Goal: Transaction & Acquisition: Purchase product/service

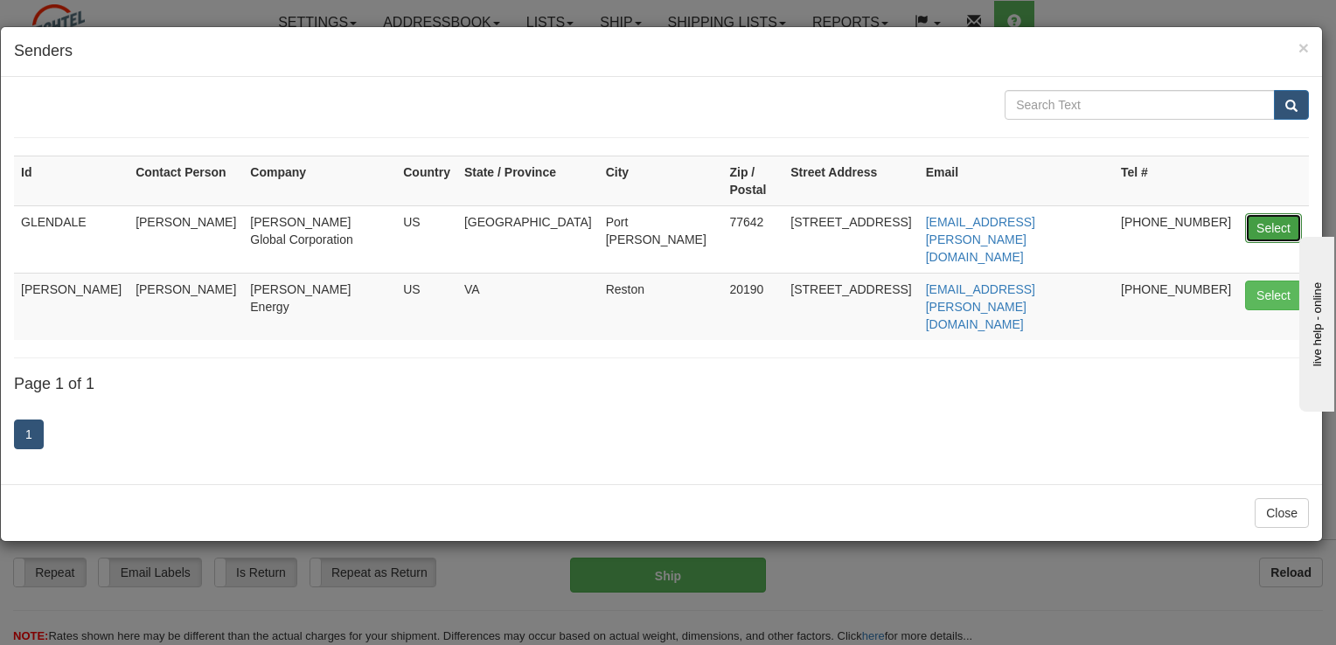
click at [1253, 213] on button "Select" at bounding box center [1273, 228] width 57 height 30
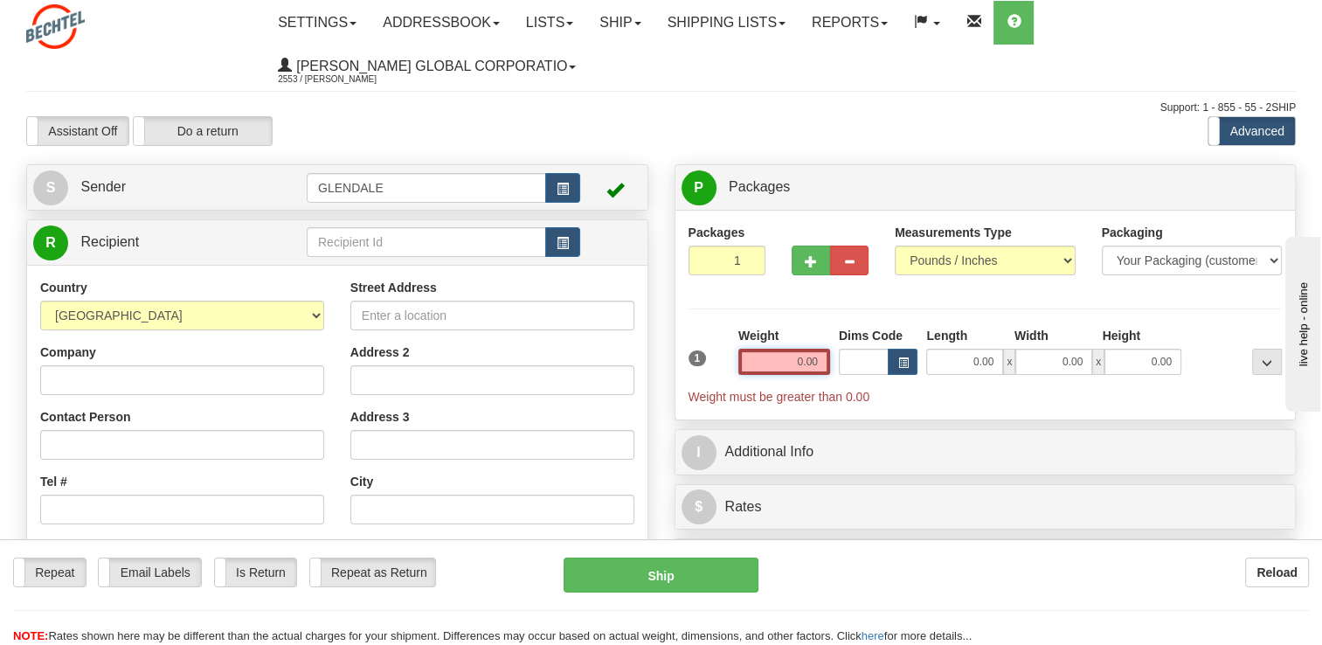
click at [797, 362] on input "0.00" at bounding box center [785, 362] width 92 height 26
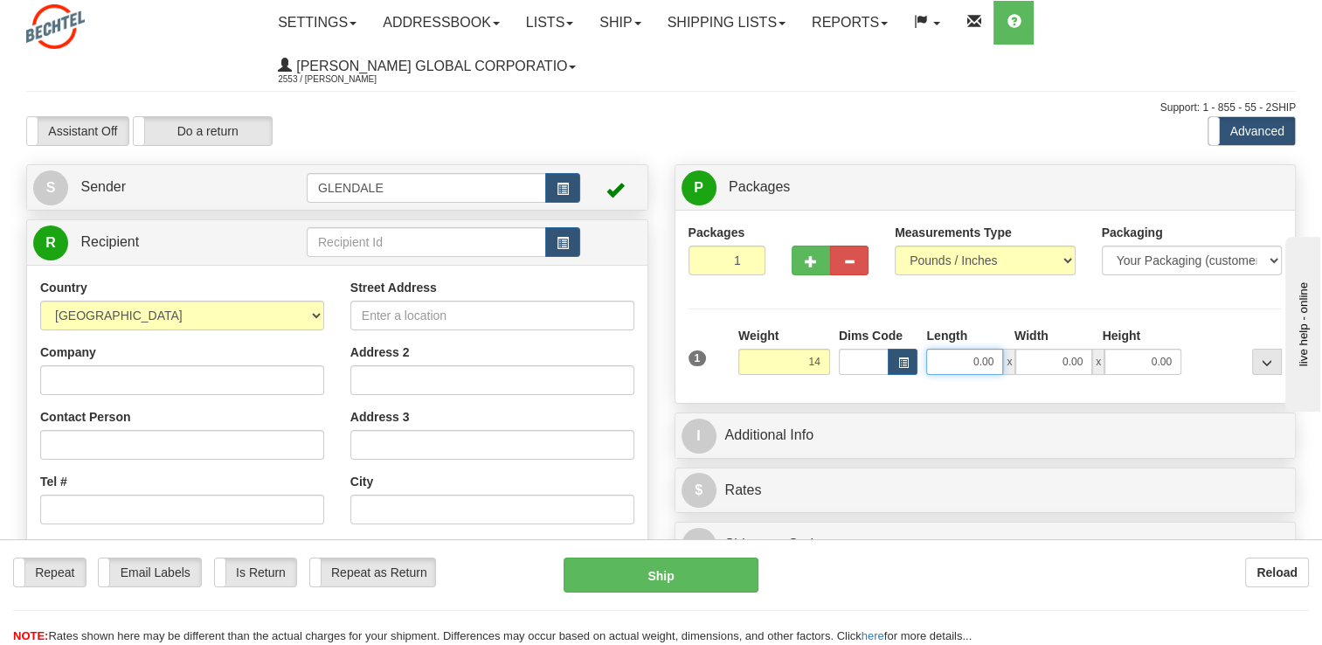
type input "14.00"
click at [952, 358] on input "0.00" at bounding box center [964, 362] width 77 height 26
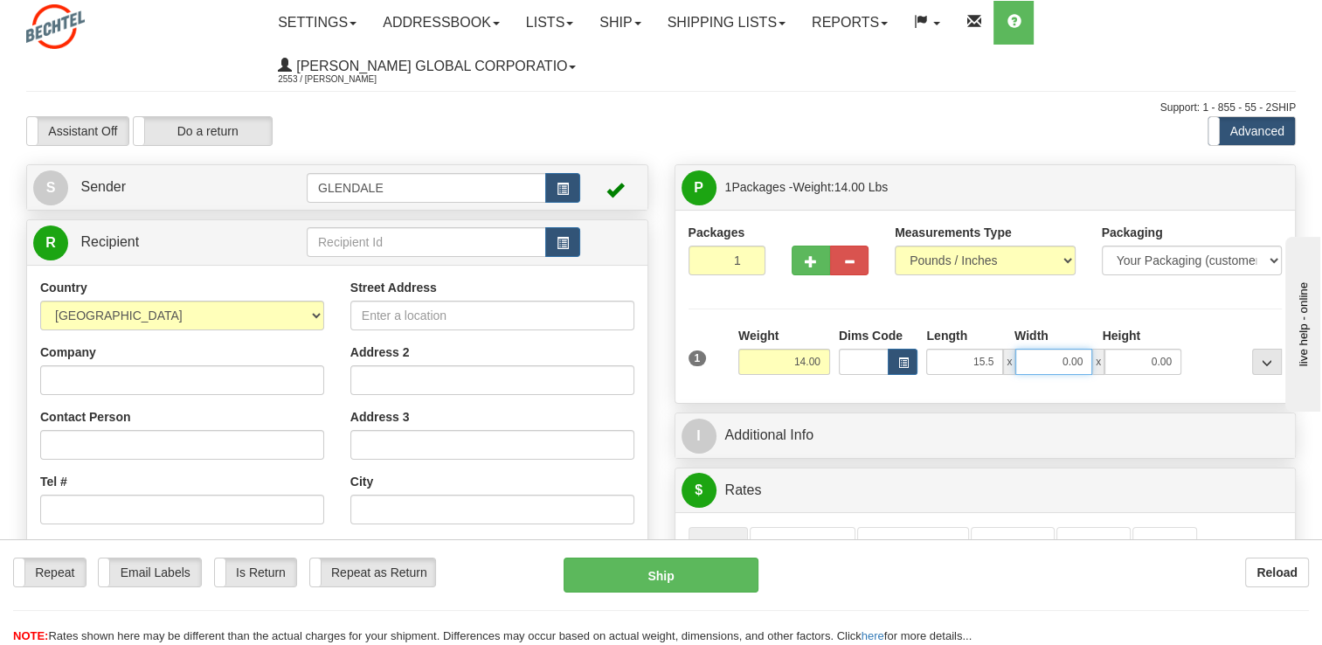
type input "15.50"
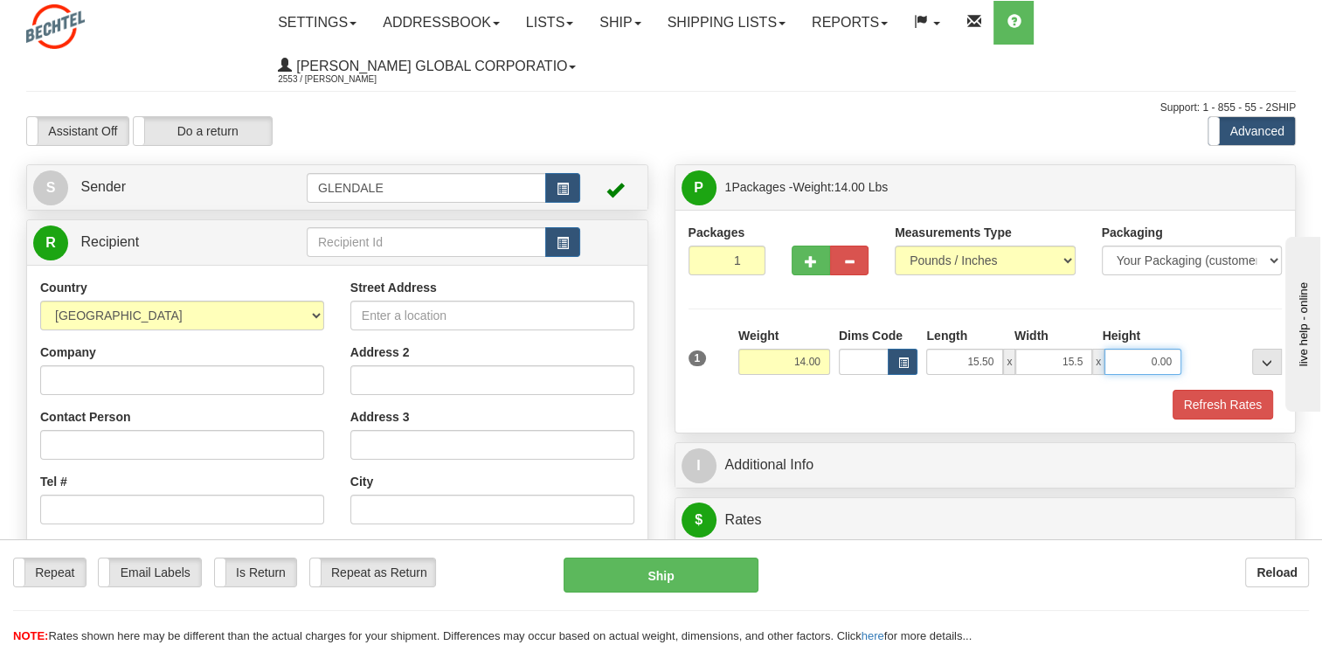
type input "15.50"
click at [409, 312] on input "Street Address" at bounding box center [492, 316] width 284 height 30
click at [98, 385] on input "Company" at bounding box center [182, 380] width 284 height 30
type input "m"
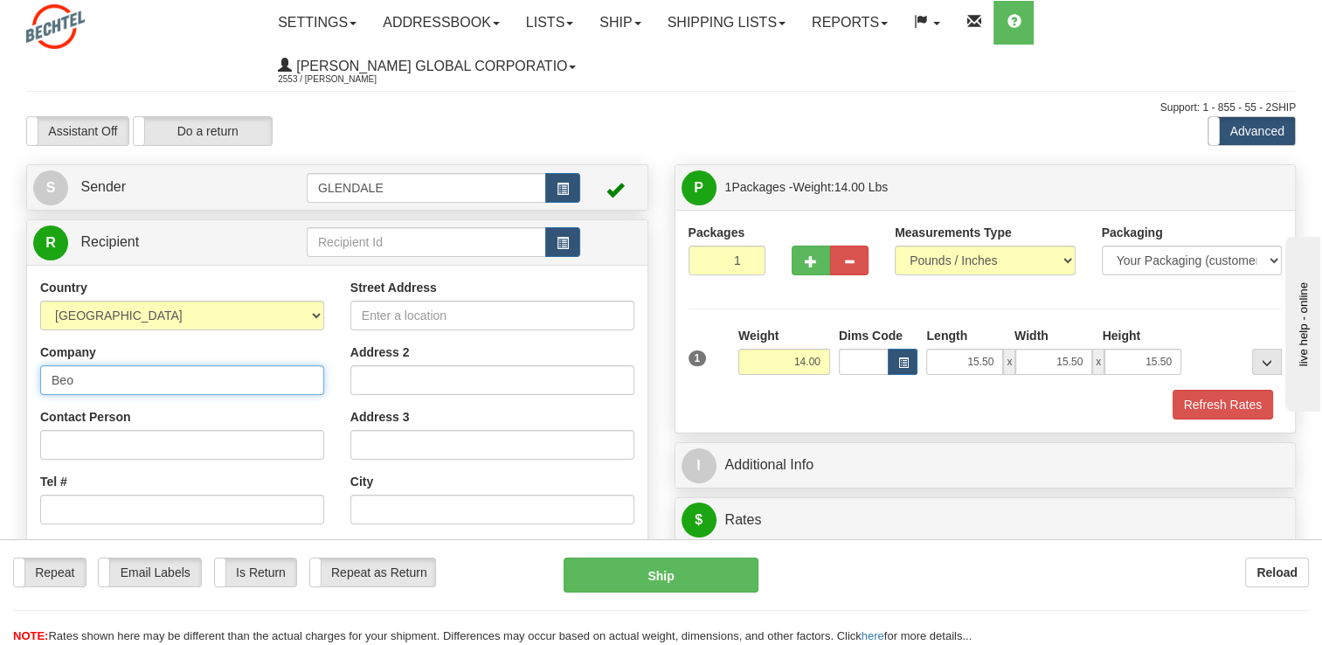
type input "Beo"
click at [246, 209] on div "S Sender [GEOGRAPHIC_DATA]" at bounding box center [337, 187] width 621 height 45
click at [613, 205] on td at bounding box center [610, 188] width 61 height 36
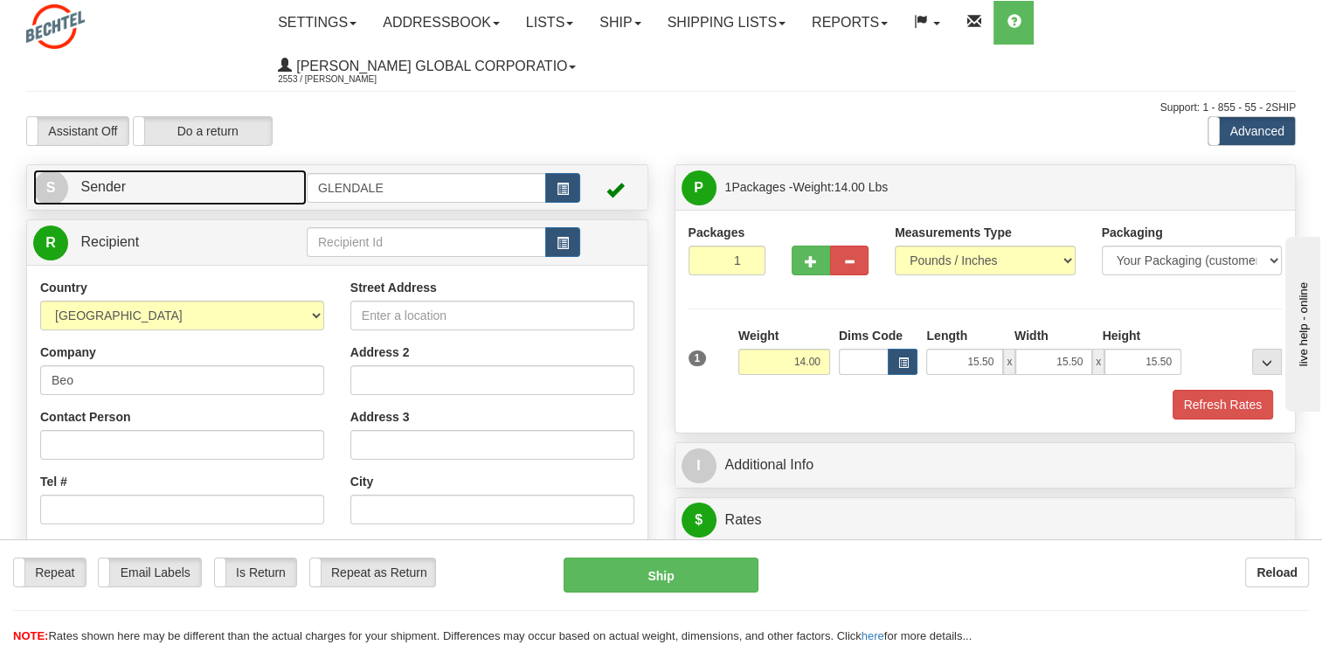
click at [82, 202] on link "S Sender" at bounding box center [170, 188] width 274 height 36
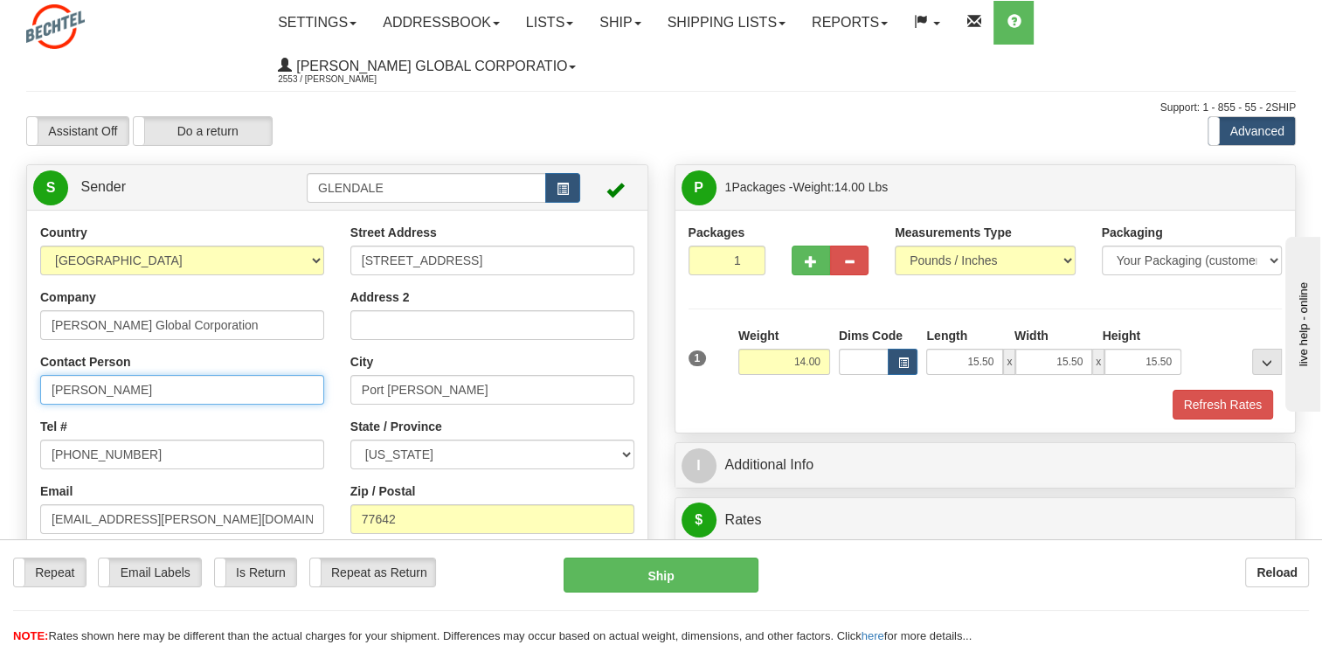
drag, startPoint x: 106, startPoint y: 386, endPoint x: 0, endPoint y: 369, distance: 107.2
click at [0, 372] on html "Training Course Close Toggle navigation Settings Shipping Preferences New Sende…" at bounding box center [661, 322] width 1322 height 645
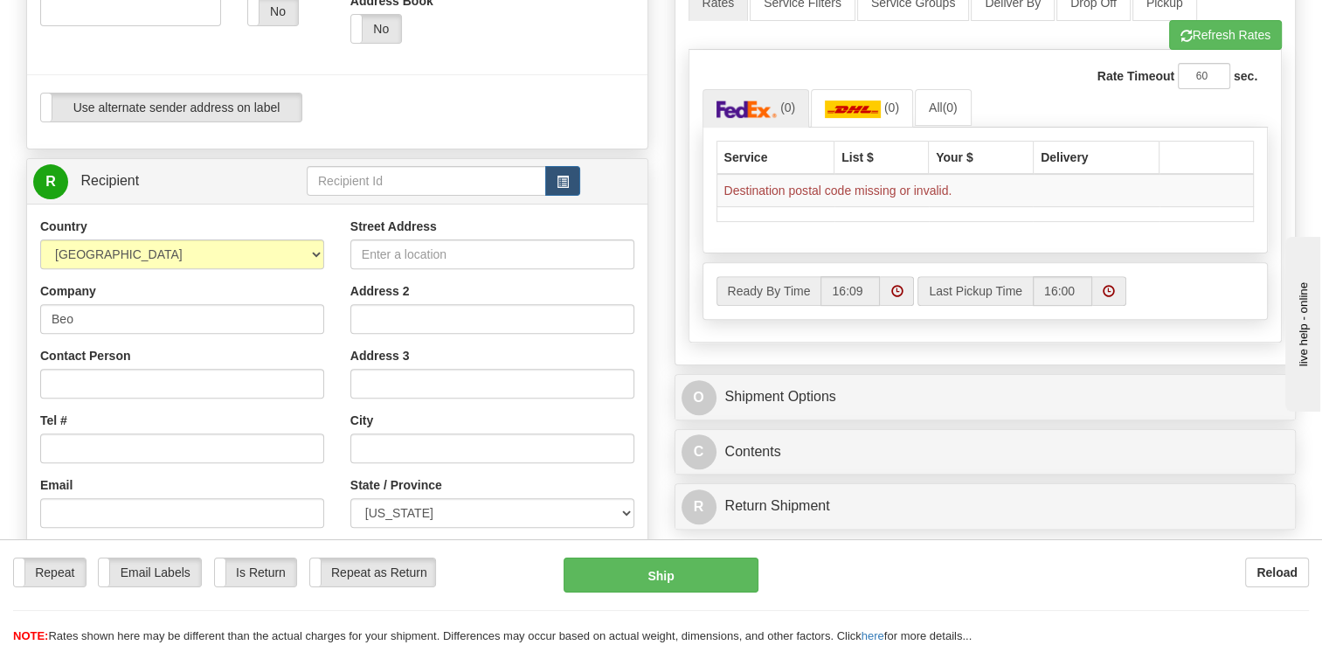
scroll to position [612, 0]
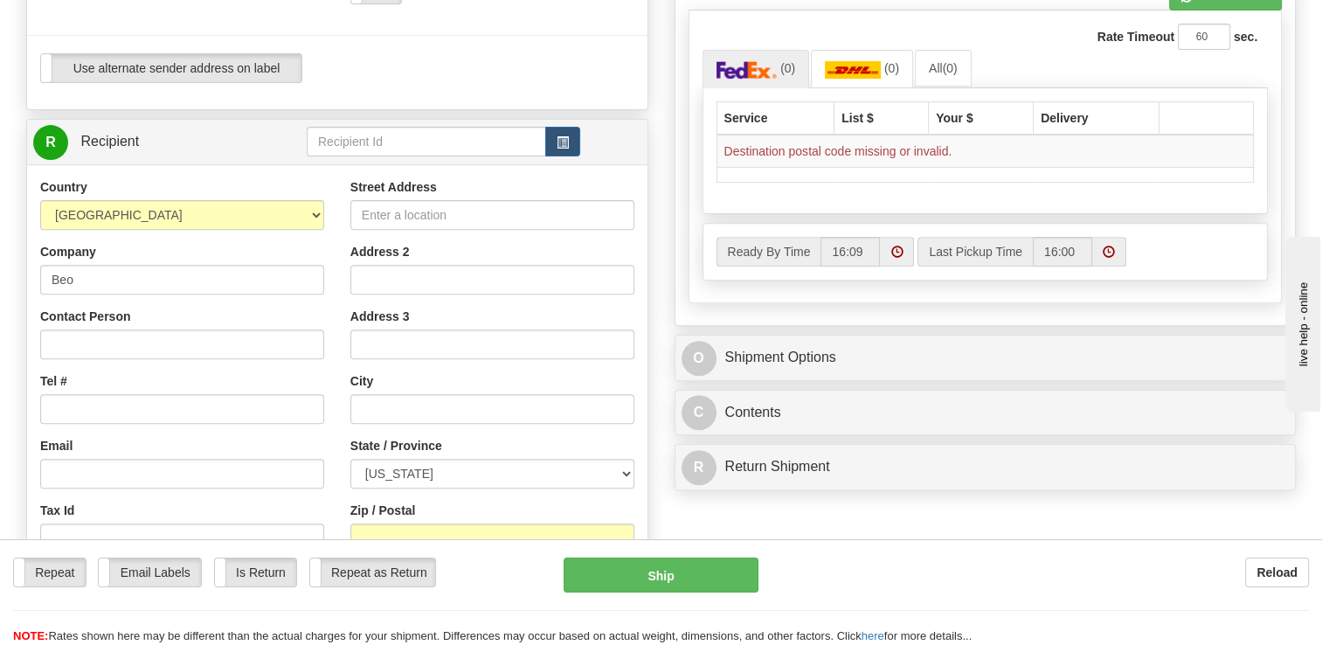
type input "[PERSON_NAME]"
click at [131, 334] on input "Contact Person" at bounding box center [182, 345] width 284 height 30
paste input "[PERSON_NAME]"
type input "[PERSON_NAME]"
paste input "EO - Construction Automation"
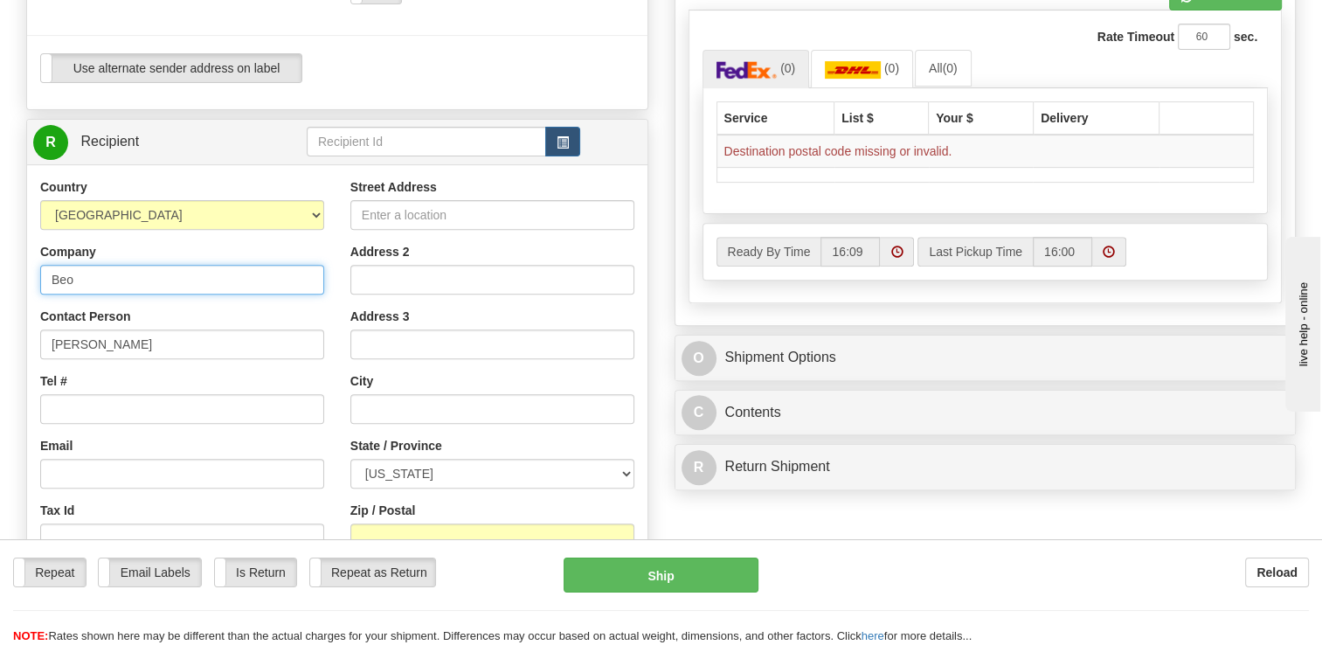
drag, startPoint x: 156, startPoint y: 282, endPoint x: 0, endPoint y: 358, distance: 174.0
type input "BEO - Construction Automation"
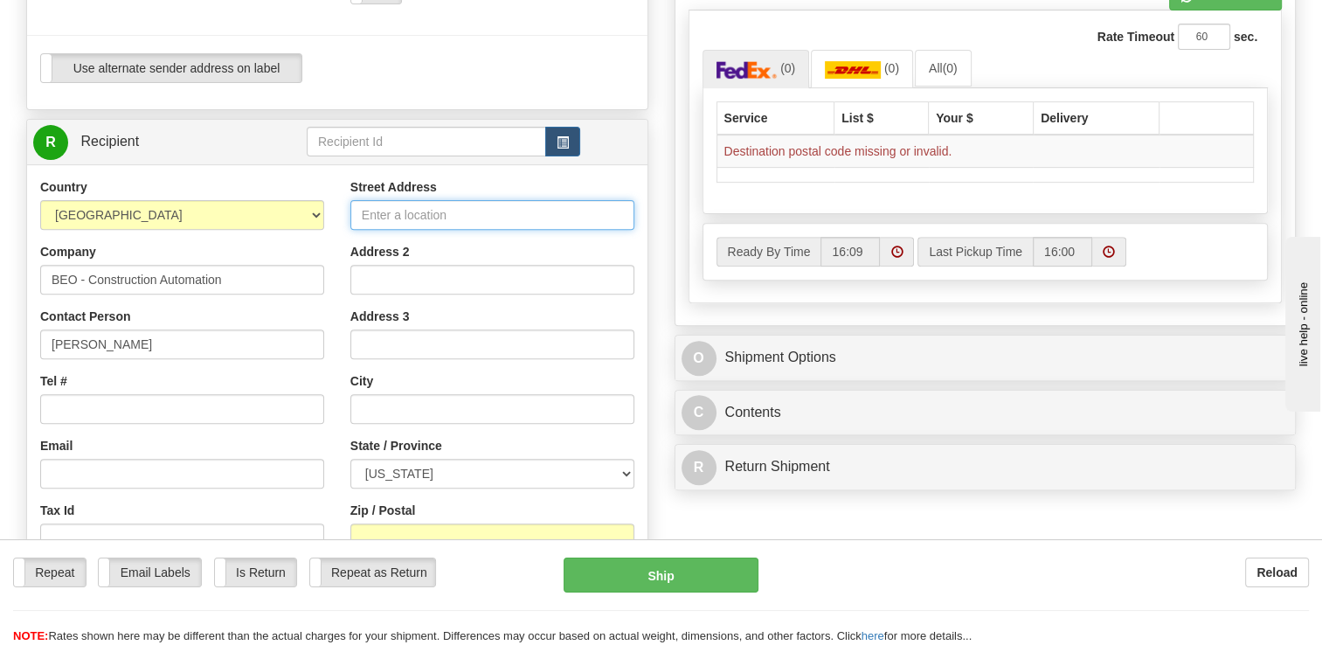
click at [518, 216] on input "Street Address" at bounding box center [492, 215] width 284 height 30
click at [437, 530] on input "Zip / Postal" at bounding box center [492, 539] width 284 height 30
paste input "77478"
type input "77478"
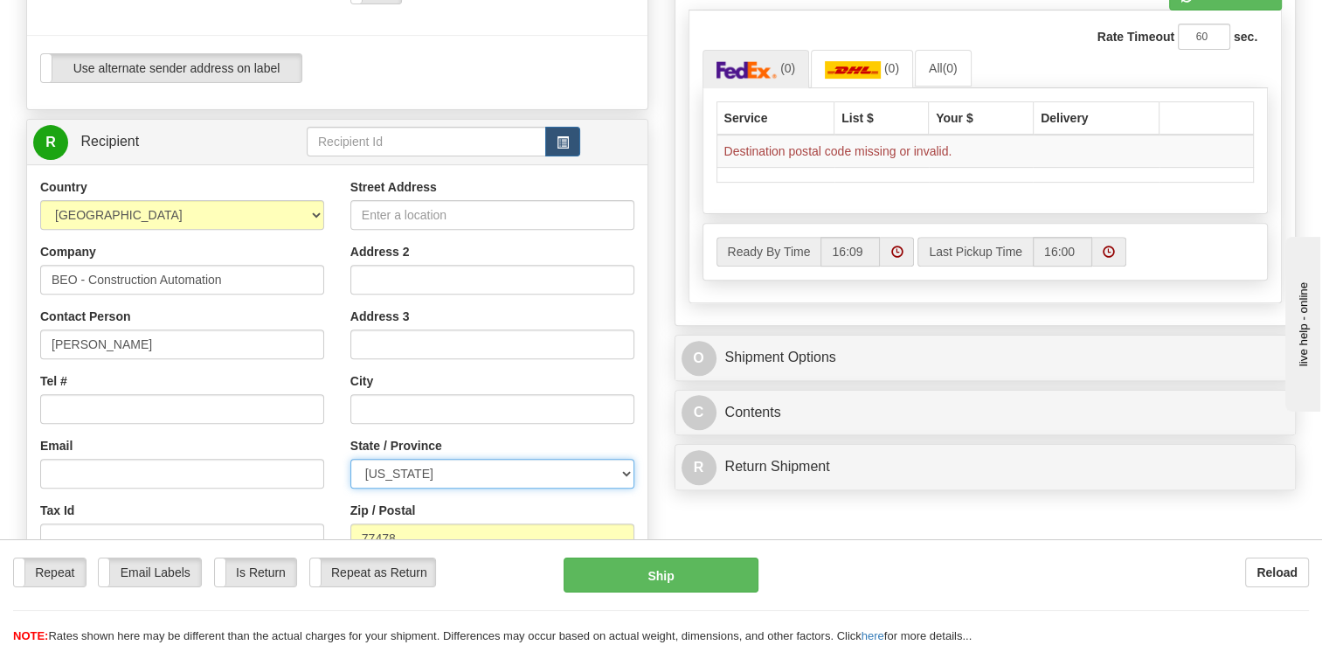
click at [433, 466] on select "[US_STATE] [US_STATE] [US_STATE] [US_STATE] Armed Forces America Armed Forces E…" at bounding box center [492, 474] width 284 height 30
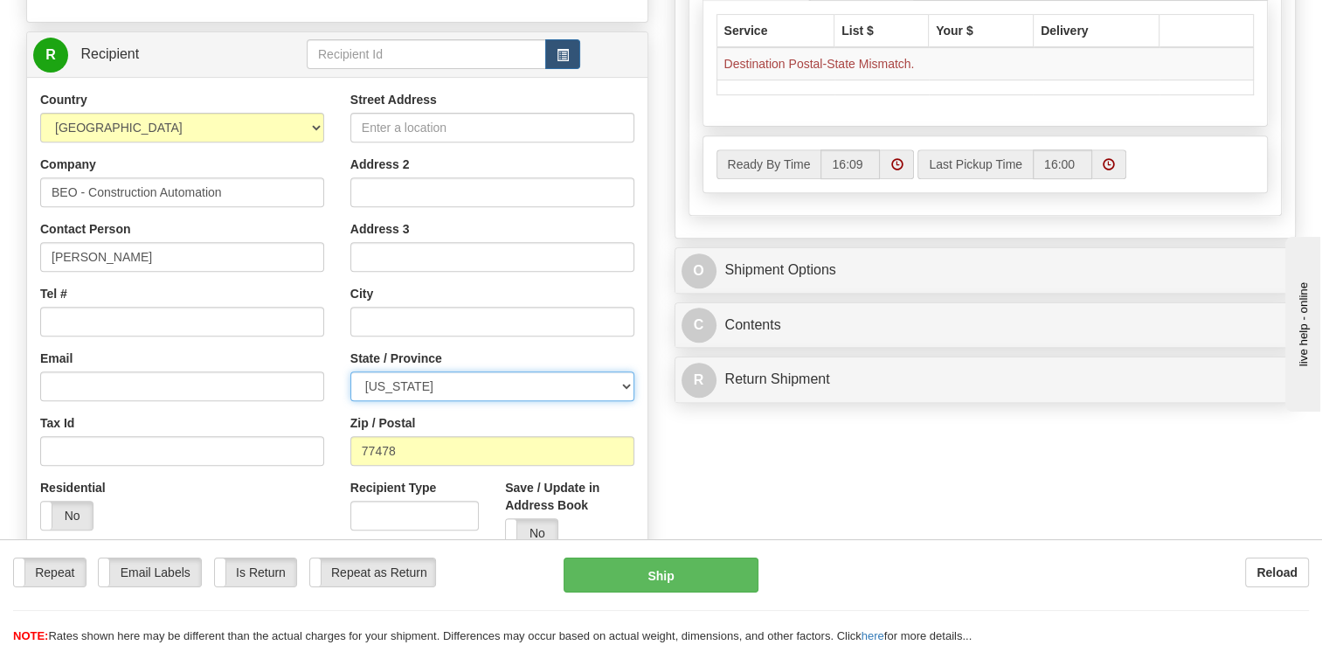
click at [448, 386] on select "[US_STATE] [US_STATE] [US_STATE] [US_STATE] Armed Forces America Armed Forces E…" at bounding box center [492, 386] width 284 height 30
select select "[GEOGRAPHIC_DATA]"
click at [350, 371] on select "[US_STATE] [US_STATE] [US_STATE] [US_STATE] Armed Forces America Armed Forces E…" at bounding box center [492, 386] width 284 height 30
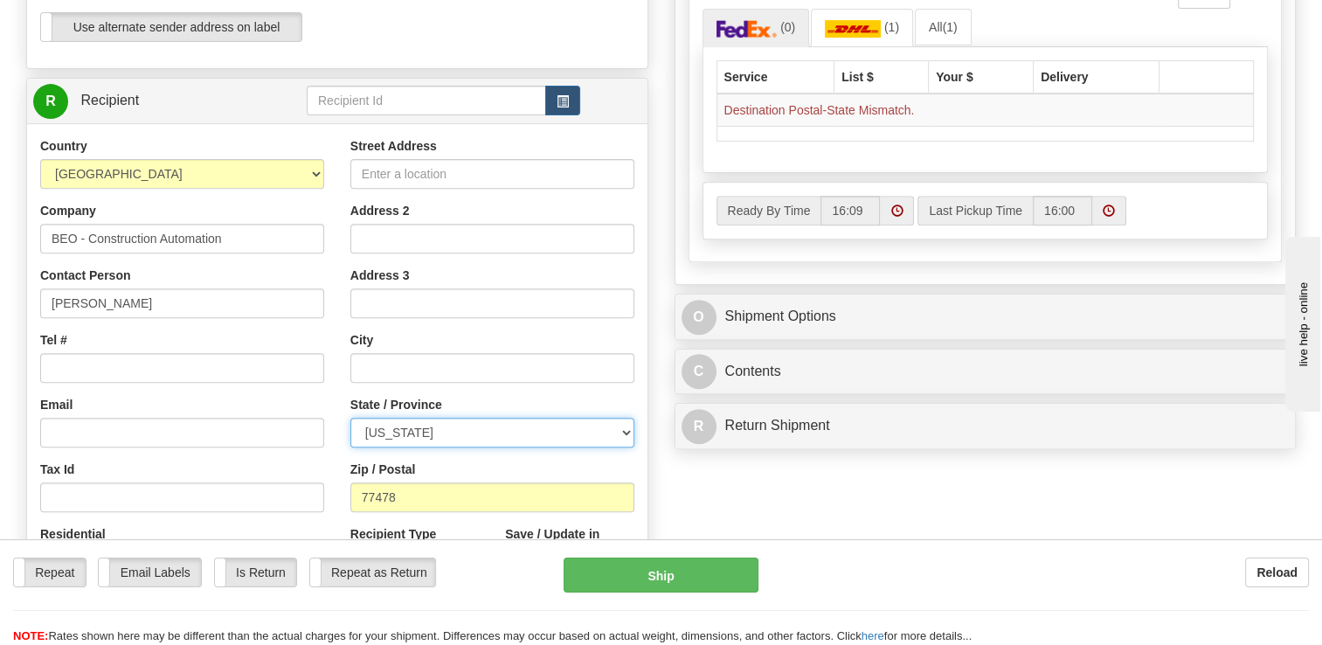
scroll to position [612, 0]
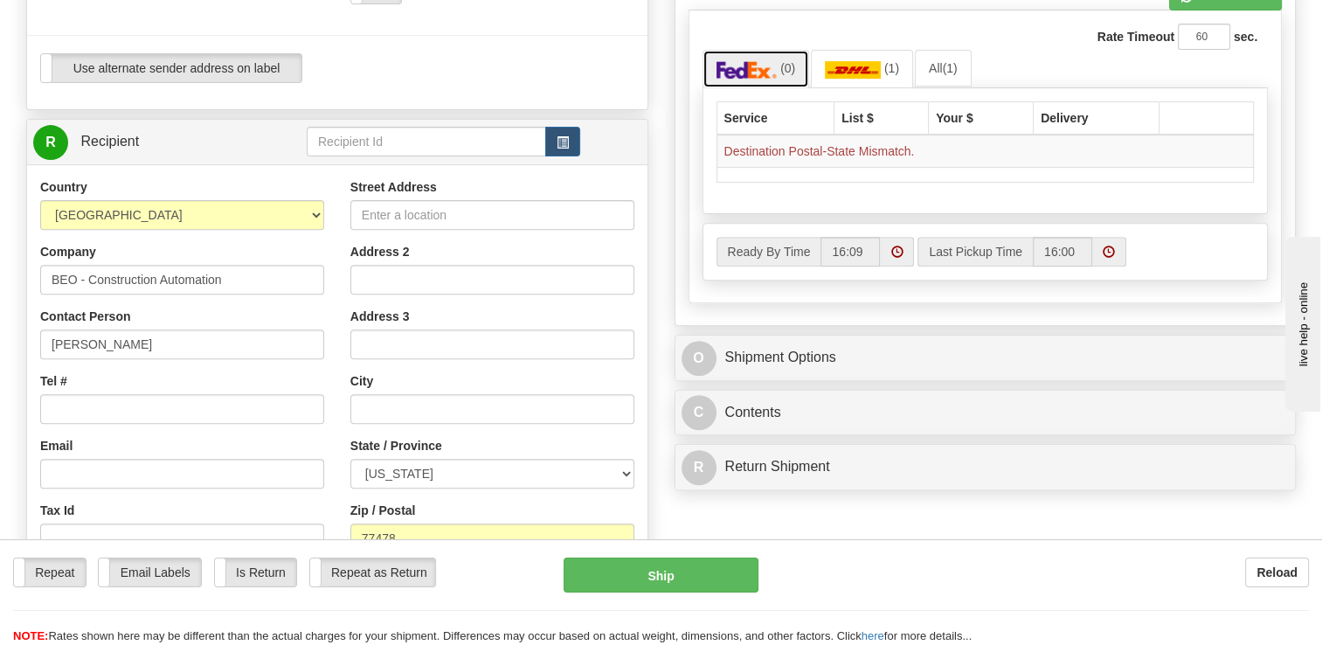
click at [750, 63] on img at bounding box center [747, 69] width 61 height 17
click at [883, 54] on link "(1)" at bounding box center [862, 69] width 102 height 38
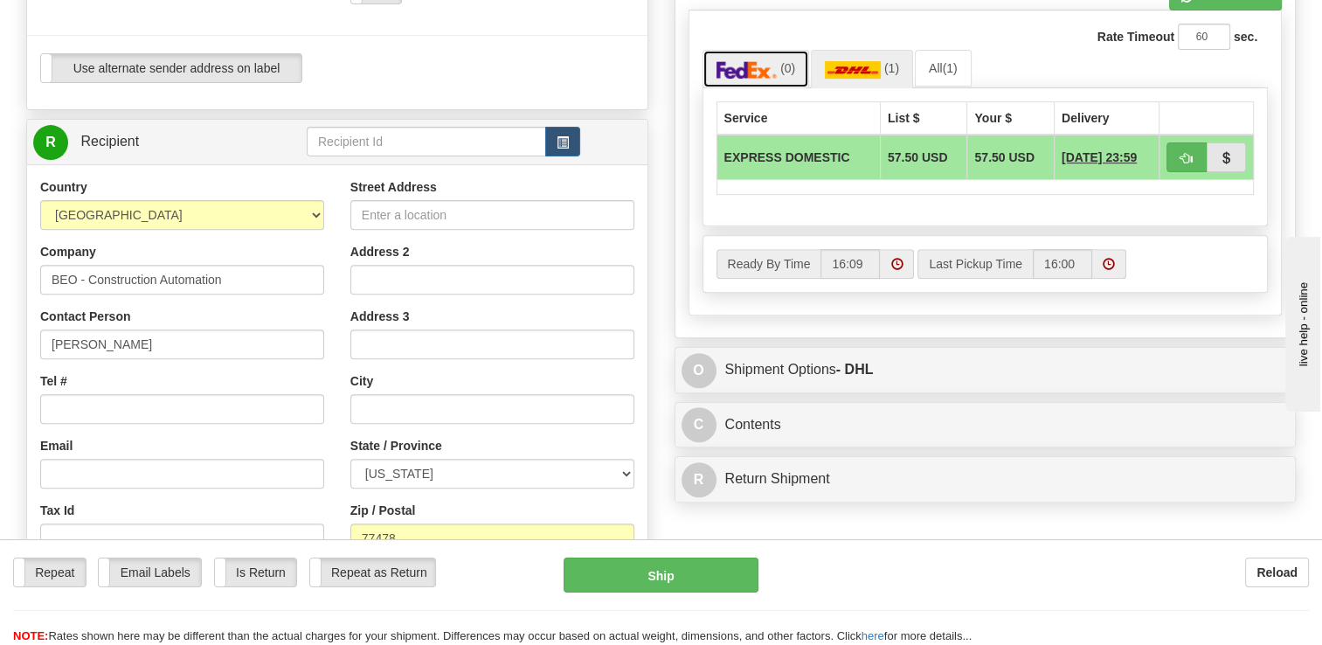
click at [746, 79] on link "(0)" at bounding box center [757, 69] width 108 height 38
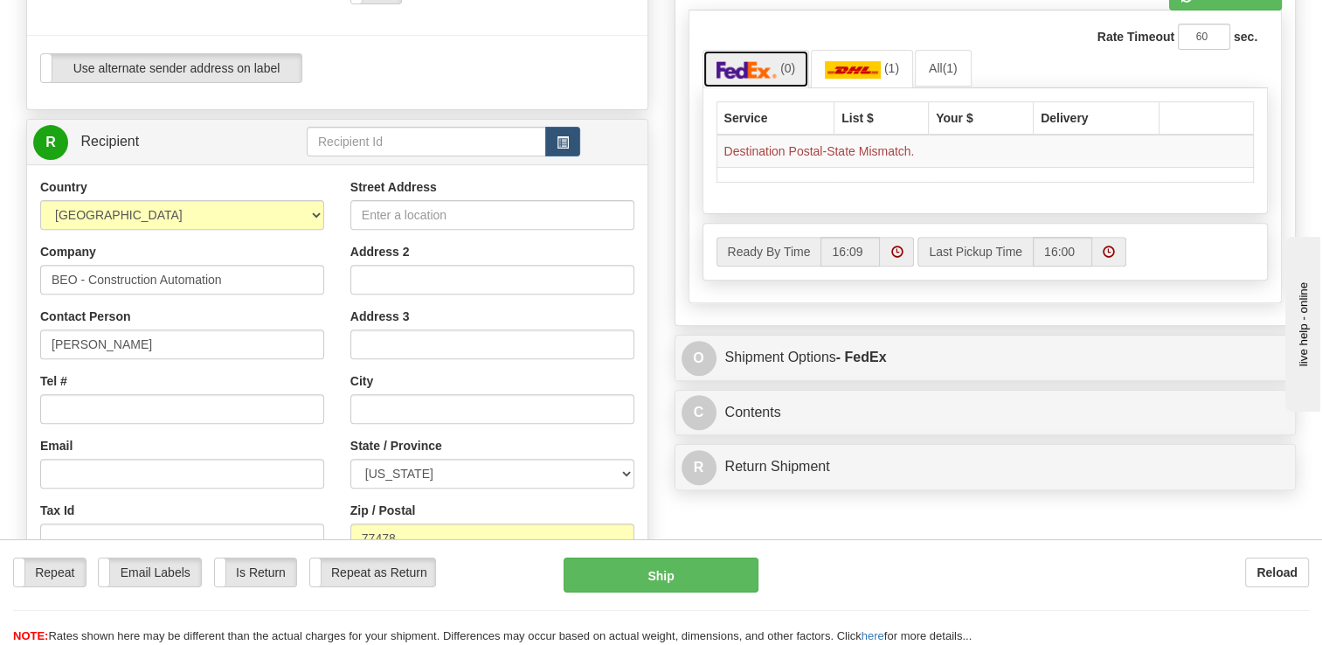
scroll to position [699, 0]
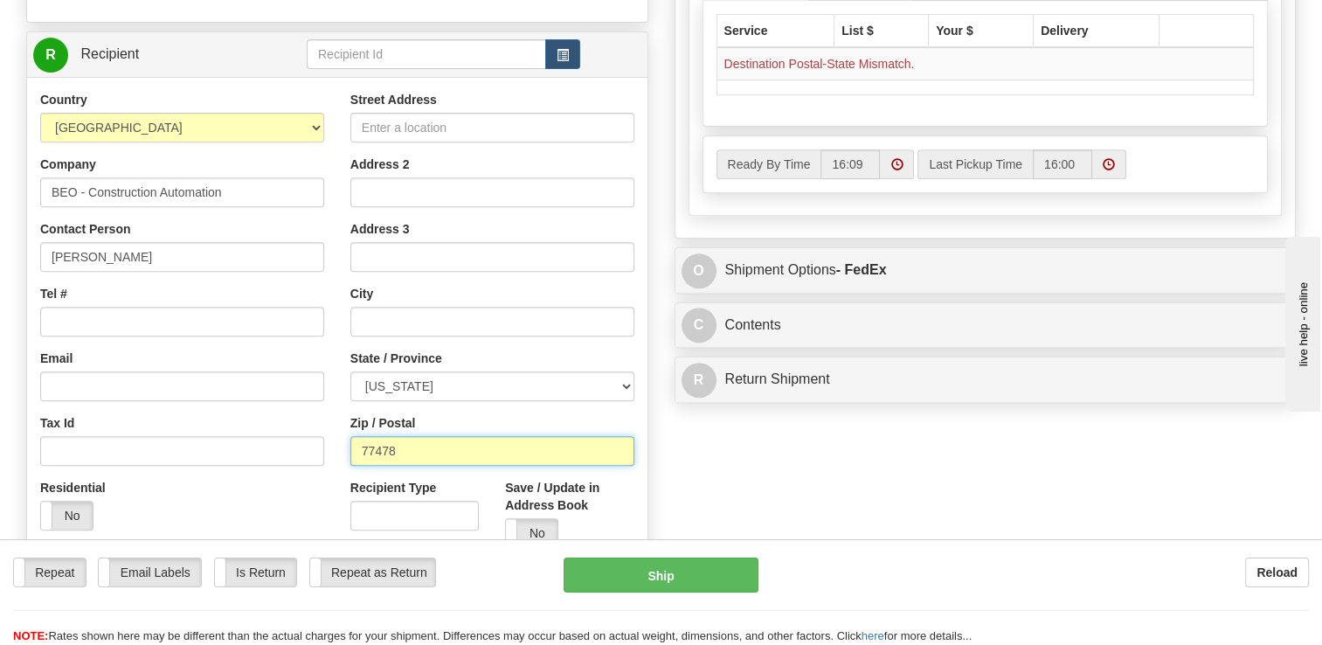
click at [478, 453] on input "77478" at bounding box center [492, 451] width 284 height 30
type input "[STREET_ADDRESS]"
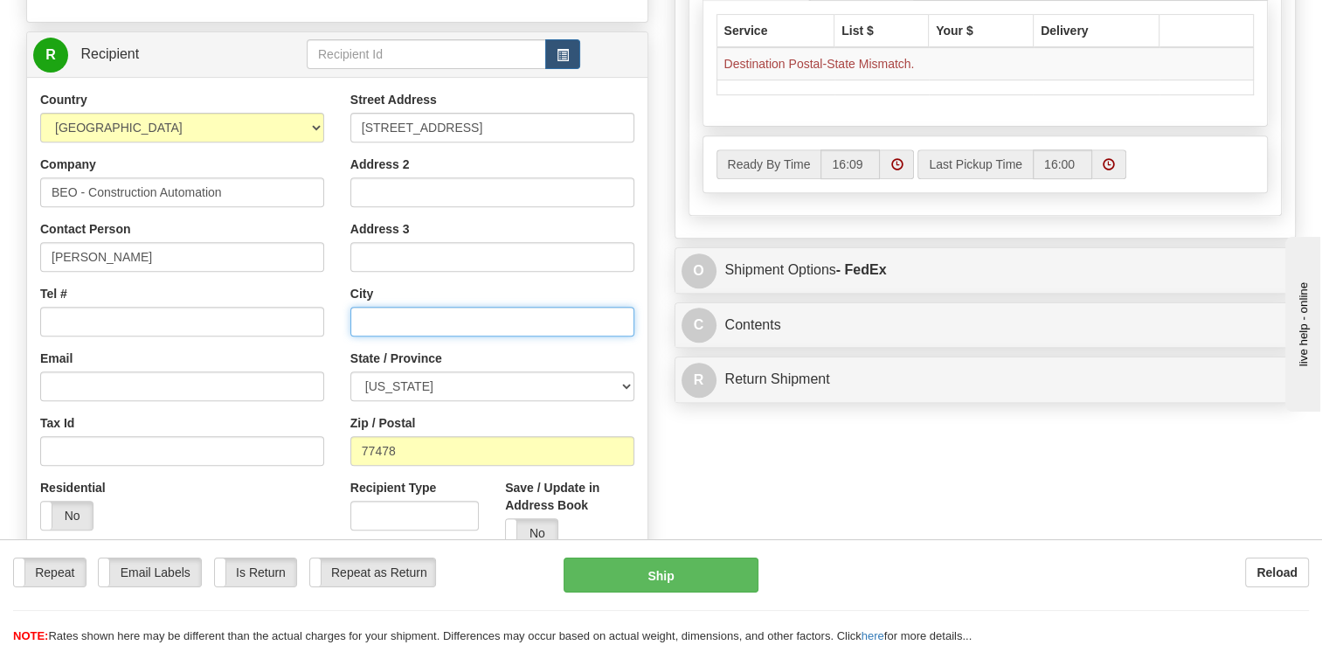
type input "[PERSON_NAME]"
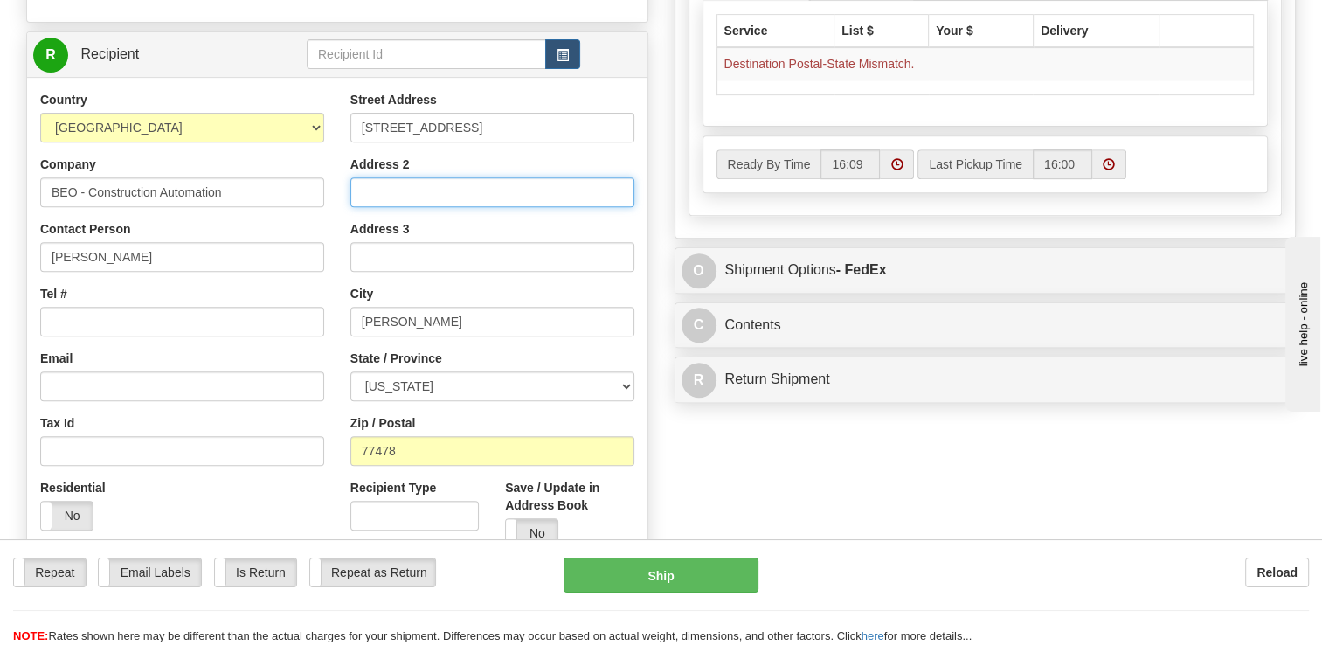
click at [475, 180] on input "Address 2" at bounding box center [492, 192] width 284 height 30
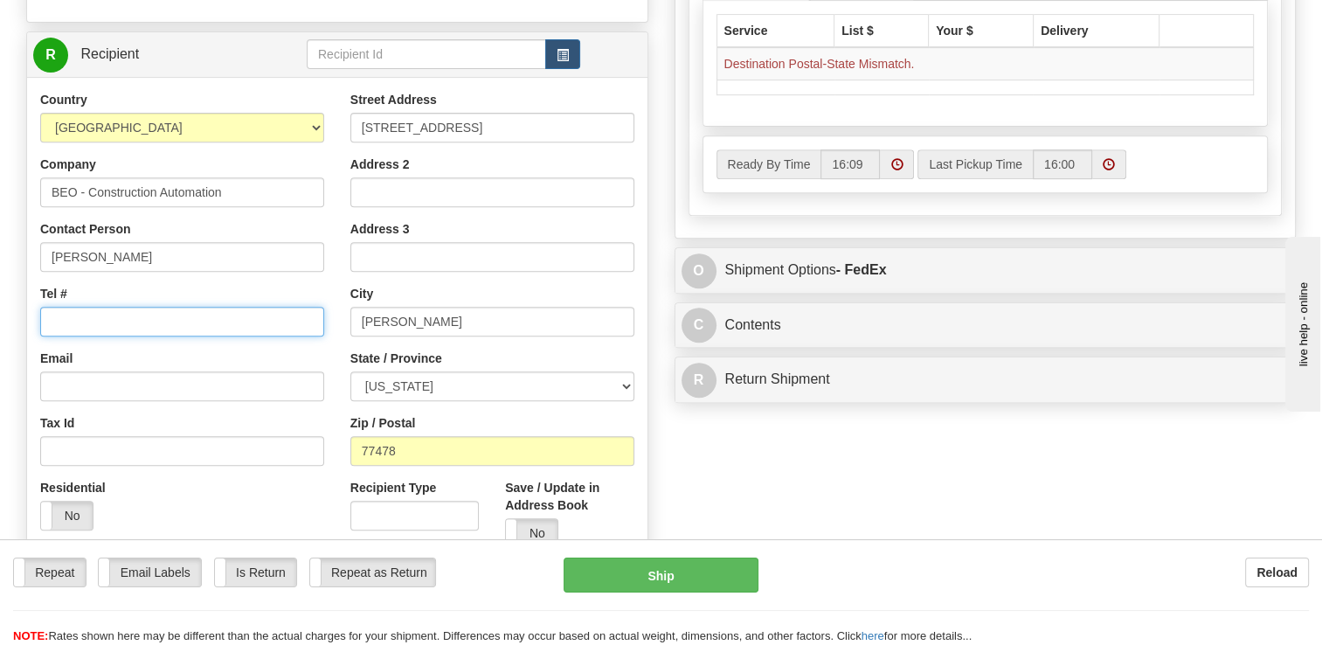
click at [231, 309] on input "Tel #" at bounding box center [182, 322] width 284 height 30
paste input "[PHONE_NUMBER]"
type input "[PHONE_NUMBER]"
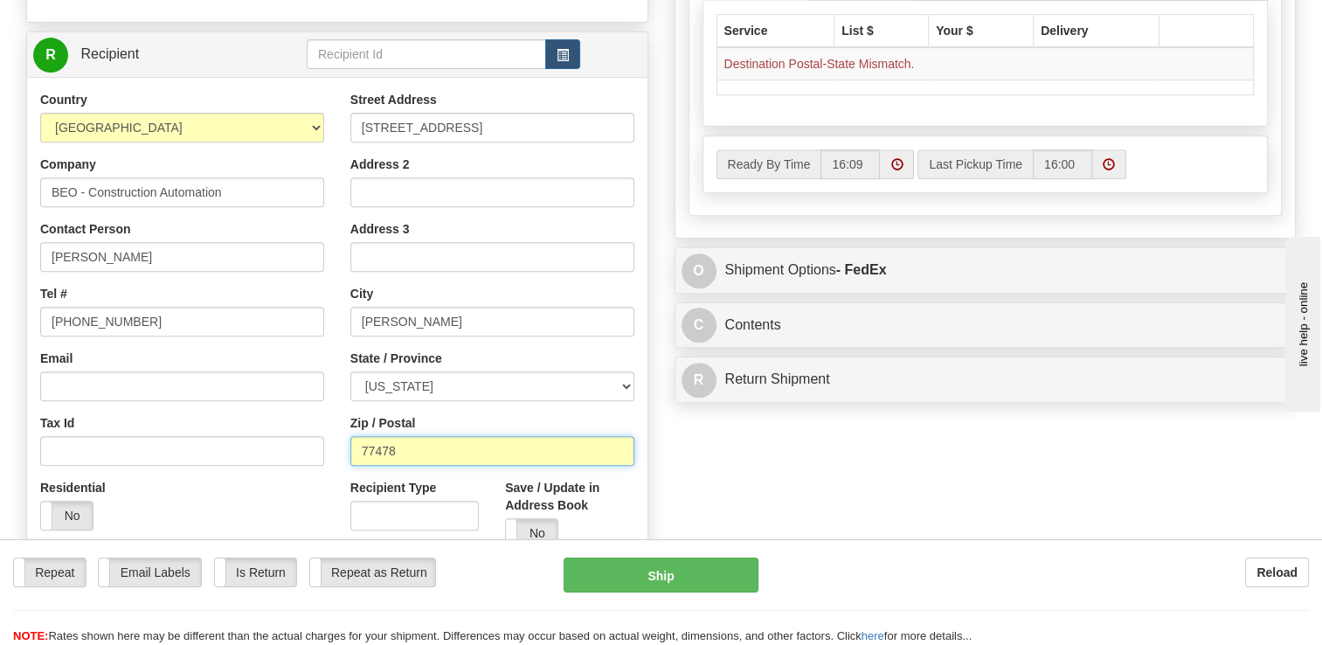
click at [430, 448] on input "77478" at bounding box center [492, 451] width 284 height 30
drag, startPoint x: 440, startPoint y: 441, endPoint x: 55, endPoint y: 468, distance: 385.6
click at [55, 468] on div "Country [GEOGRAPHIC_DATA] [GEOGRAPHIC_DATA] [GEOGRAPHIC_DATA] [GEOGRAPHIC_DATA]…" at bounding box center [337, 326] width 621 height 470
click at [928, 453] on div "Create a label for the return Create Pickup Without Label S" at bounding box center [661, 79] width 1296 height 1228
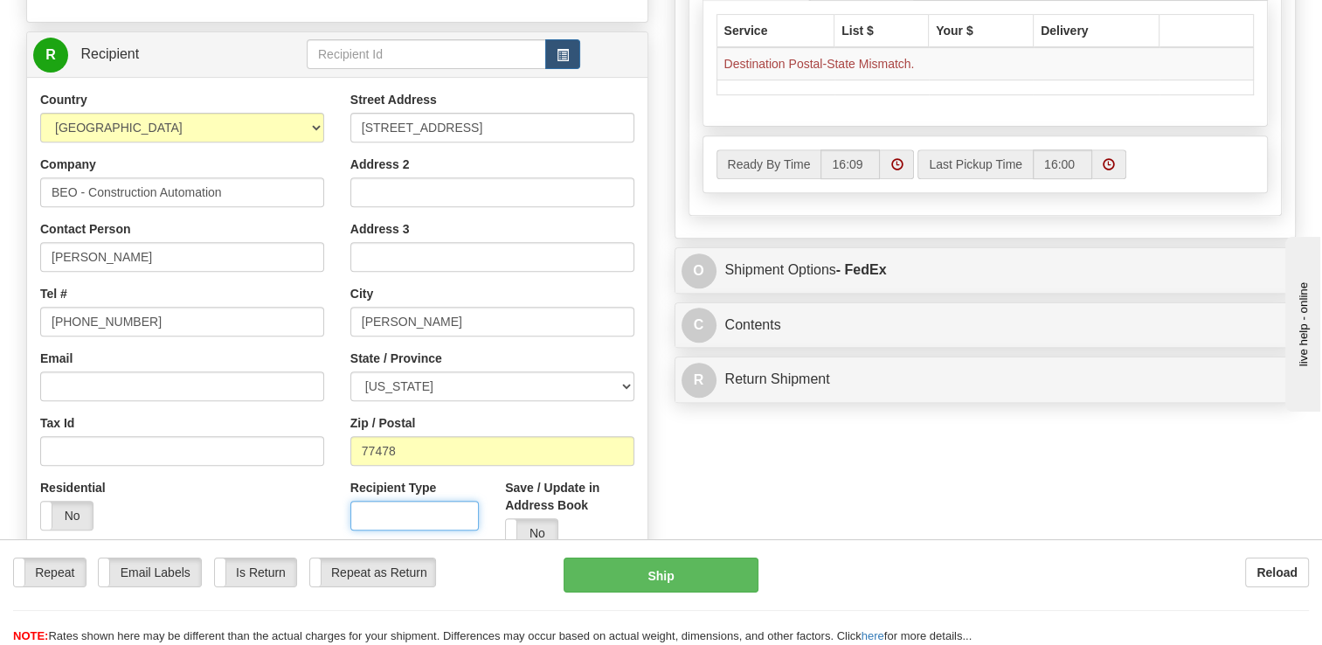
click at [464, 513] on input "Recipient Type" at bounding box center [414, 516] width 128 height 30
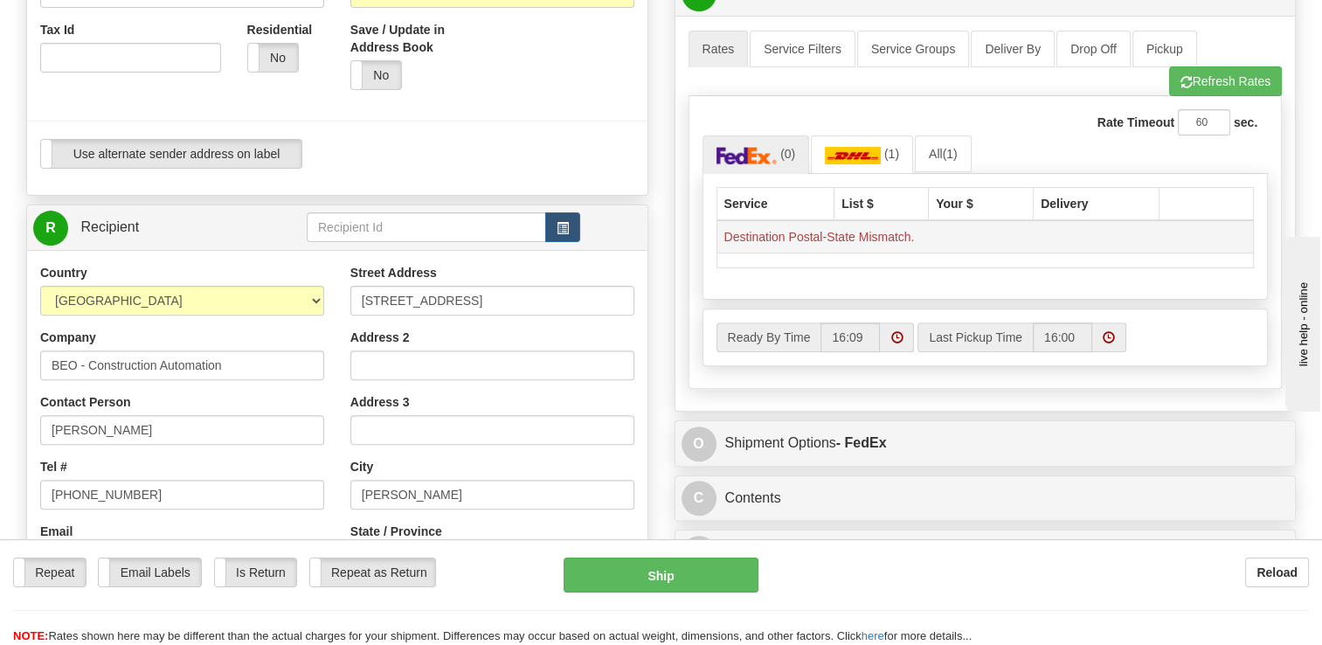
scroll to position [524, 0]
click at [847, 232] on td "Destination Postal-State Mismatch." at bounding box center [986, 238] width 538 height 33
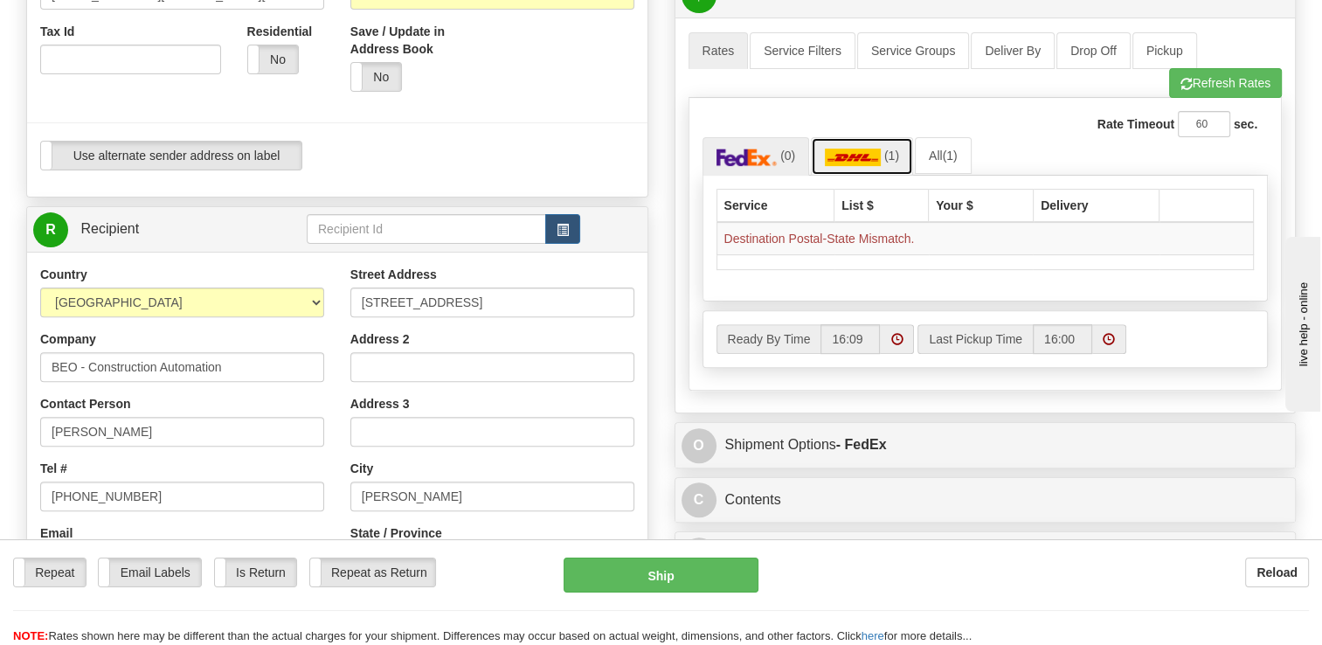
click at [872, 156] on img at bounding box center [853, 157] width 56 height 17
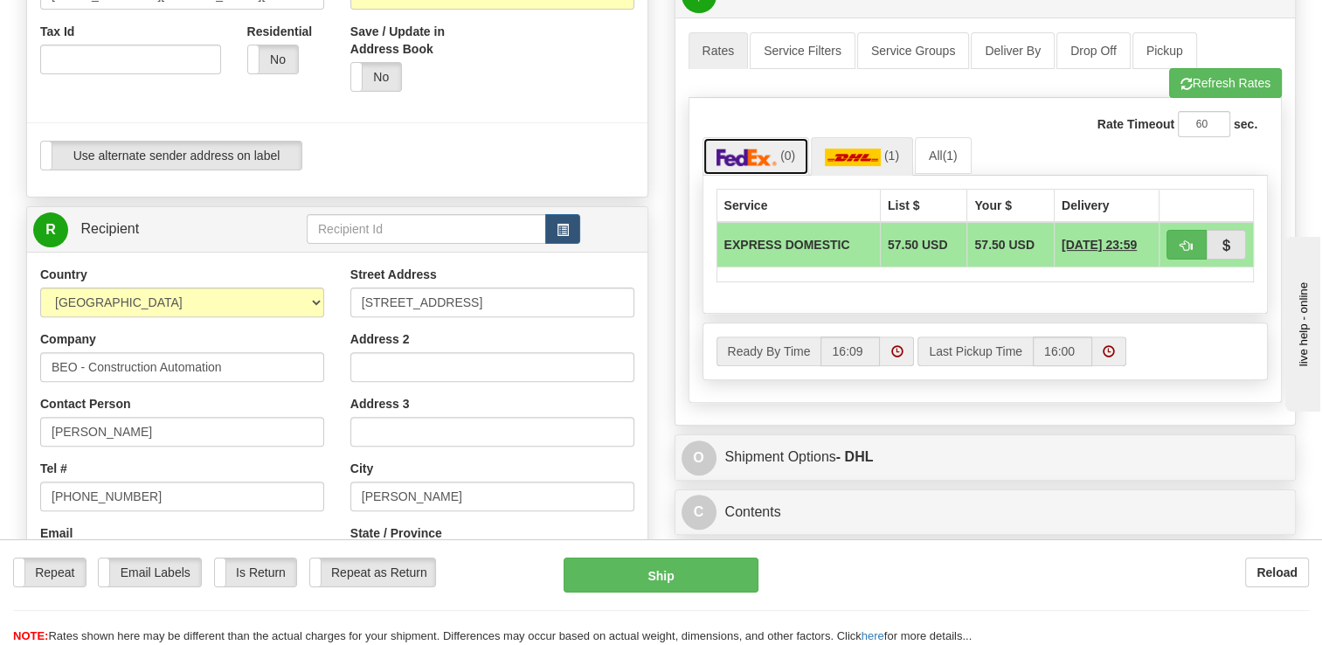
click at [758, 153] on img at bounding box center [747, 157] width 61 height 17
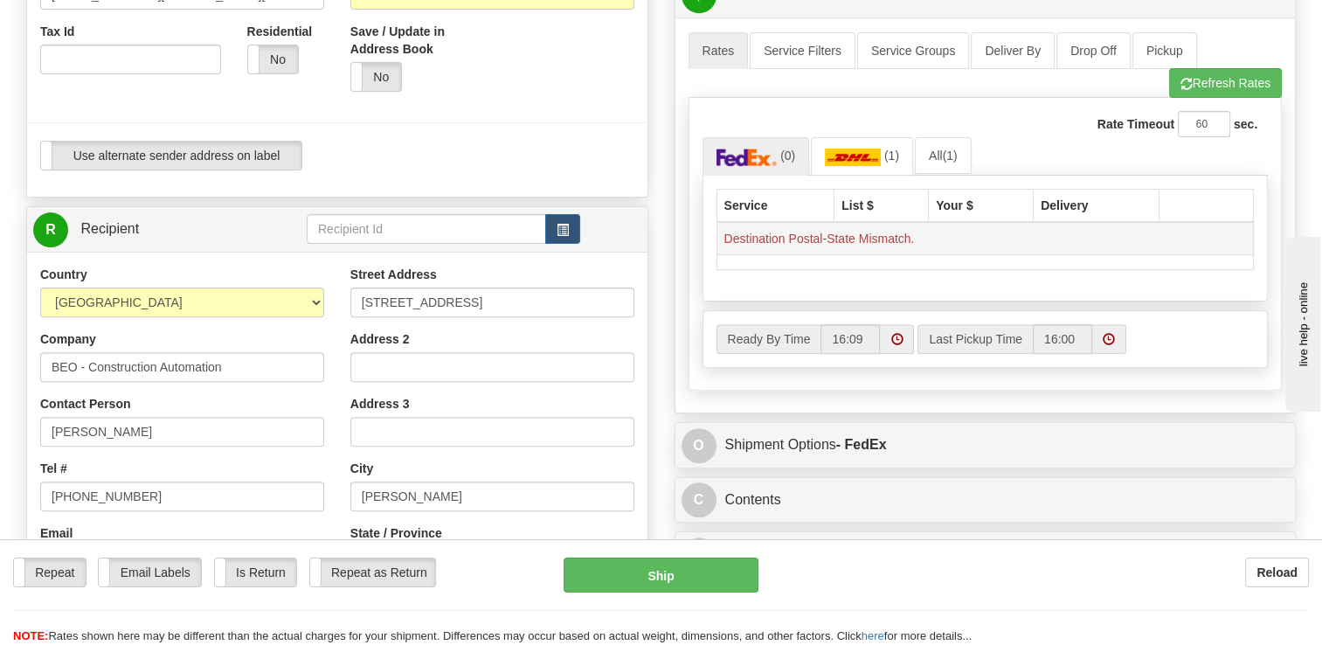
click at [786, 243] on td "Destination Postal-State Mismatch." at bounding box center [986, 238] width 538 height 33
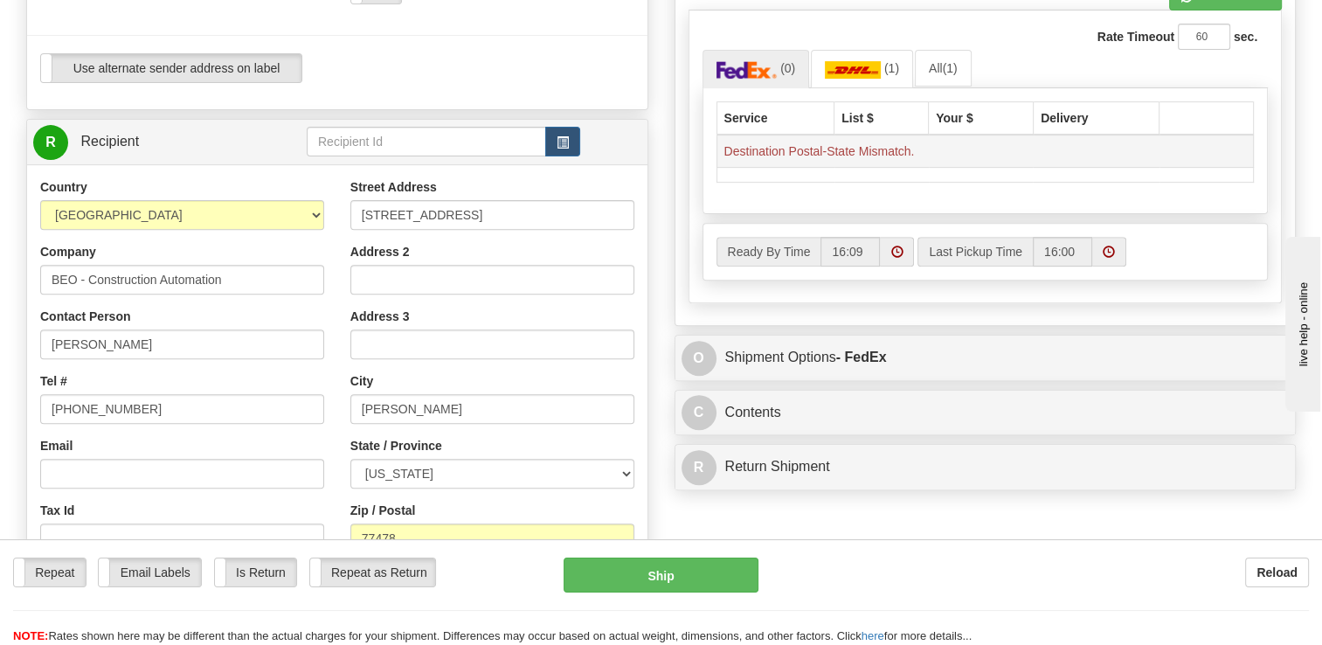
scroll to position [699, 0]
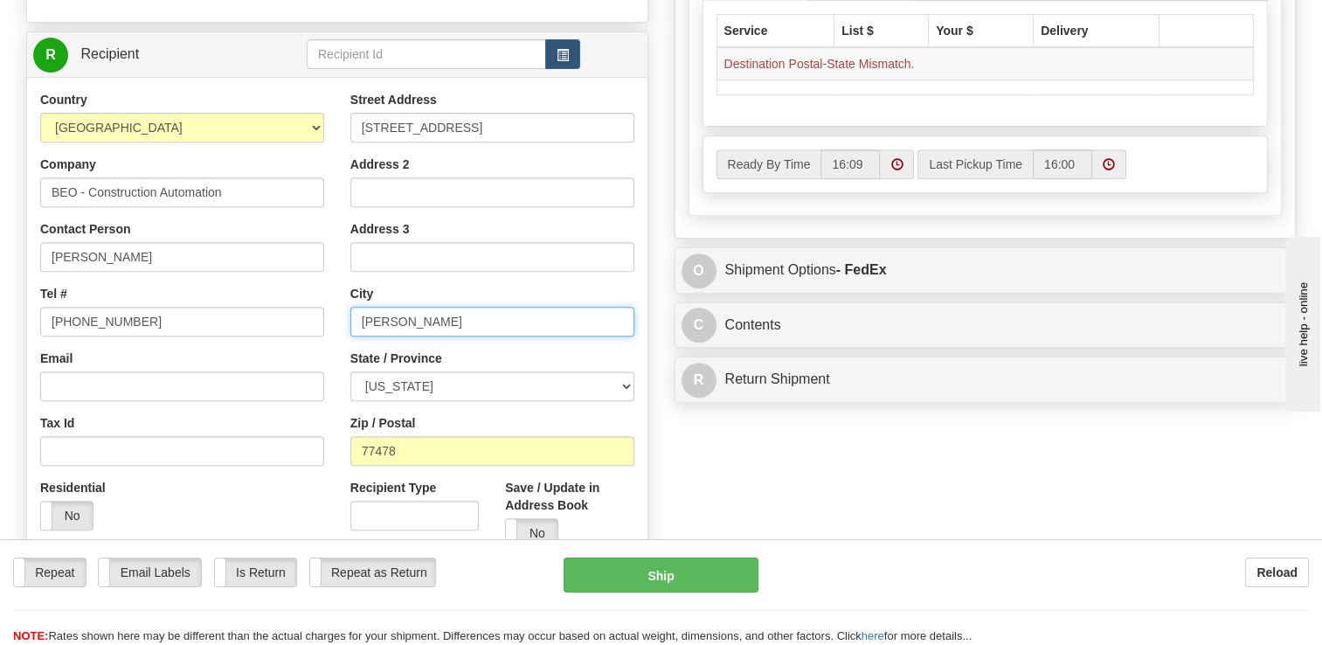
click at [473, 324] on input "[PERSON_NAME]" at bounding box center [492, 322] width 284 height 30
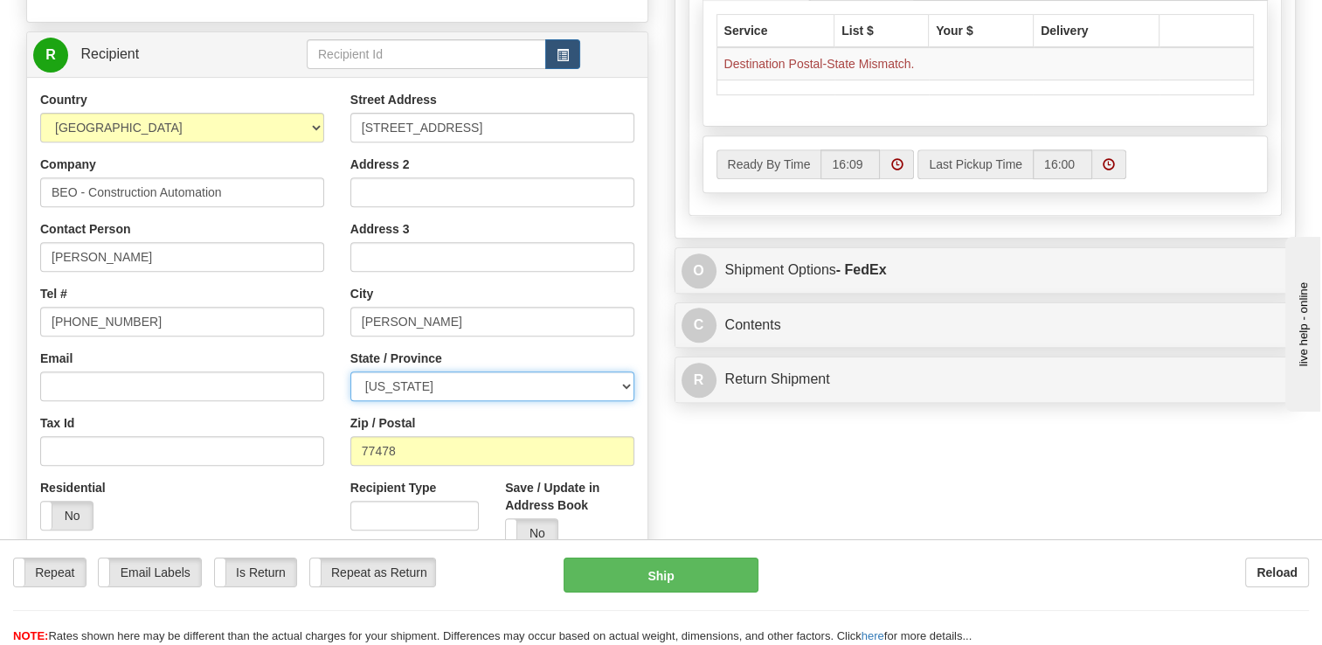
click at [484, 382] on select "[US_STATE] [US_STATE] [US_STATE] [US_STATE] Armed Forces America Armed Forces E…" at bounding box center [492, 386] width 284 height 30
click at [350, 371] on select "[US_STATE] [US_STATE] [US_STATE] [US_STATE] Armed Forces America Armed Forces E…" at bounding box center [492, 386] width 284 height 30
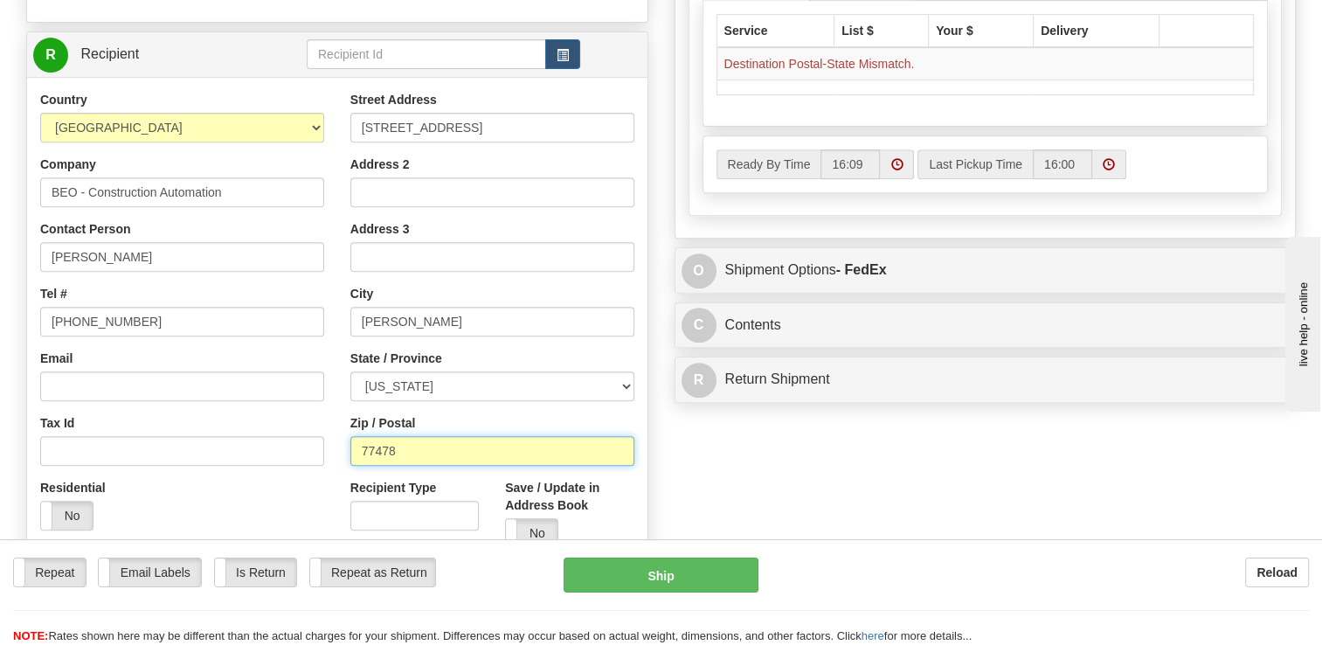
drag, startPoint x: 423, startPoint y: 461, endPoint x: 0, endPoint y: 484, distance: 423.6
click button "Delete" at bounding box center [0, 0] width 0 height 0
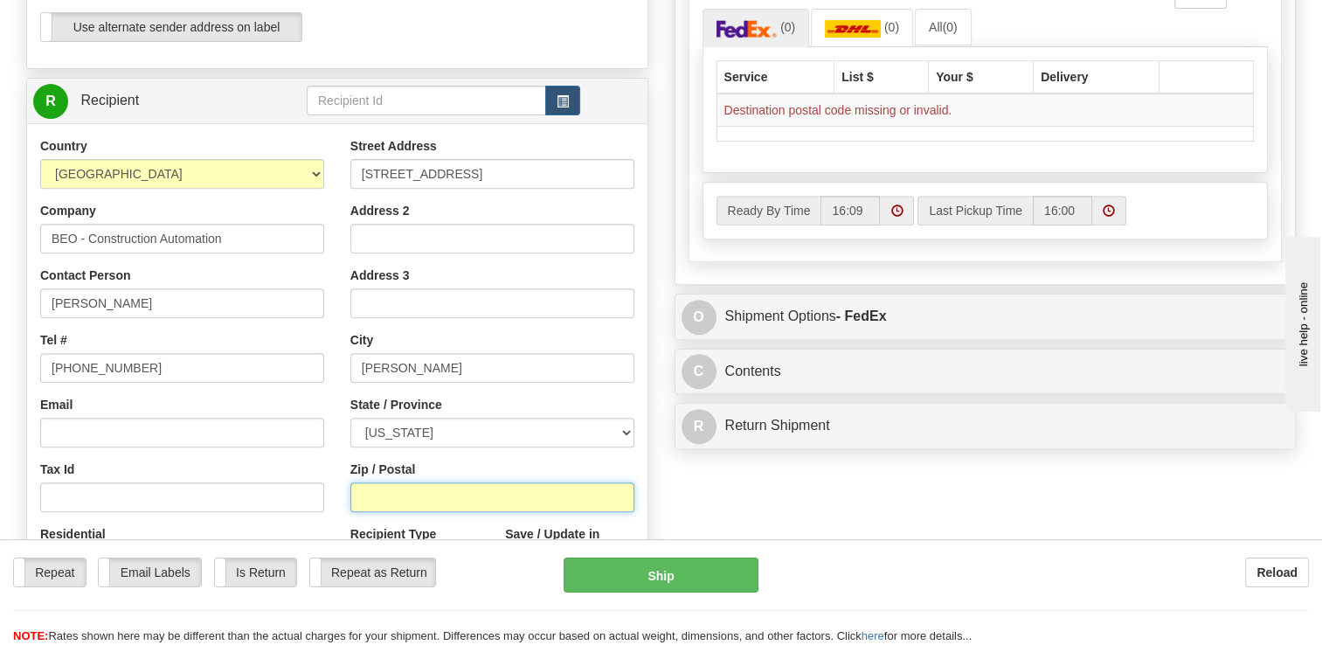
scroll to position [612, 0]
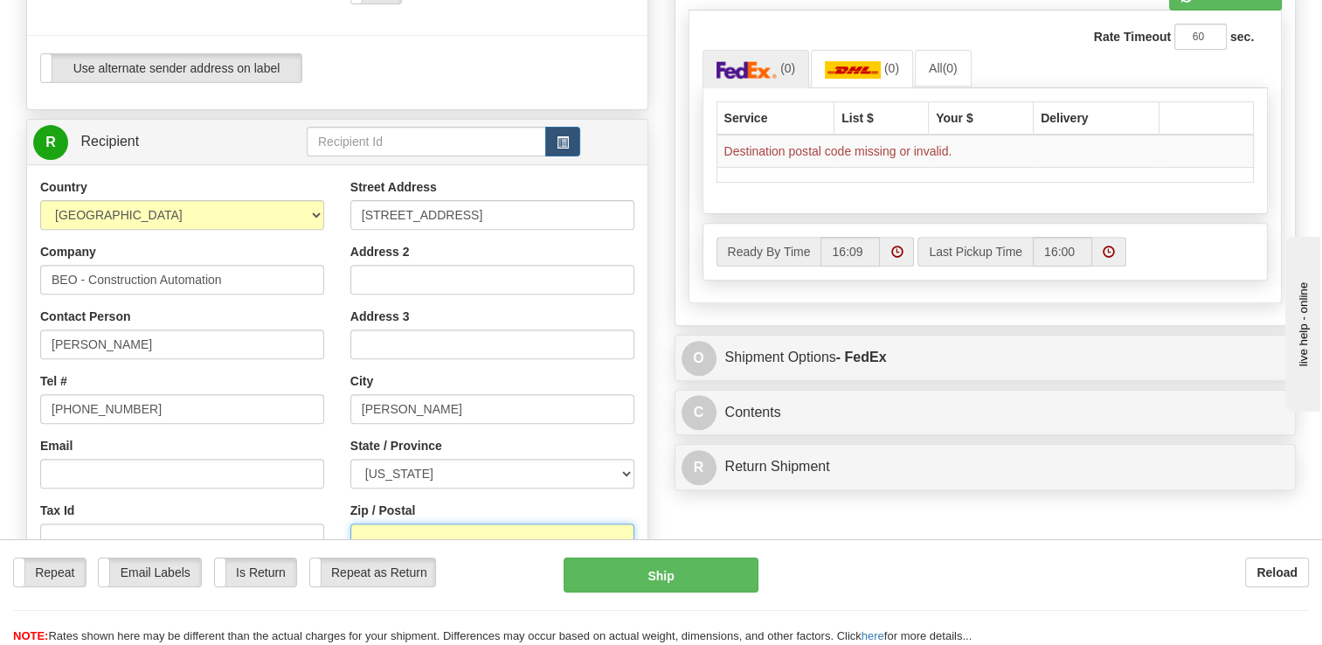
paste input "77478"
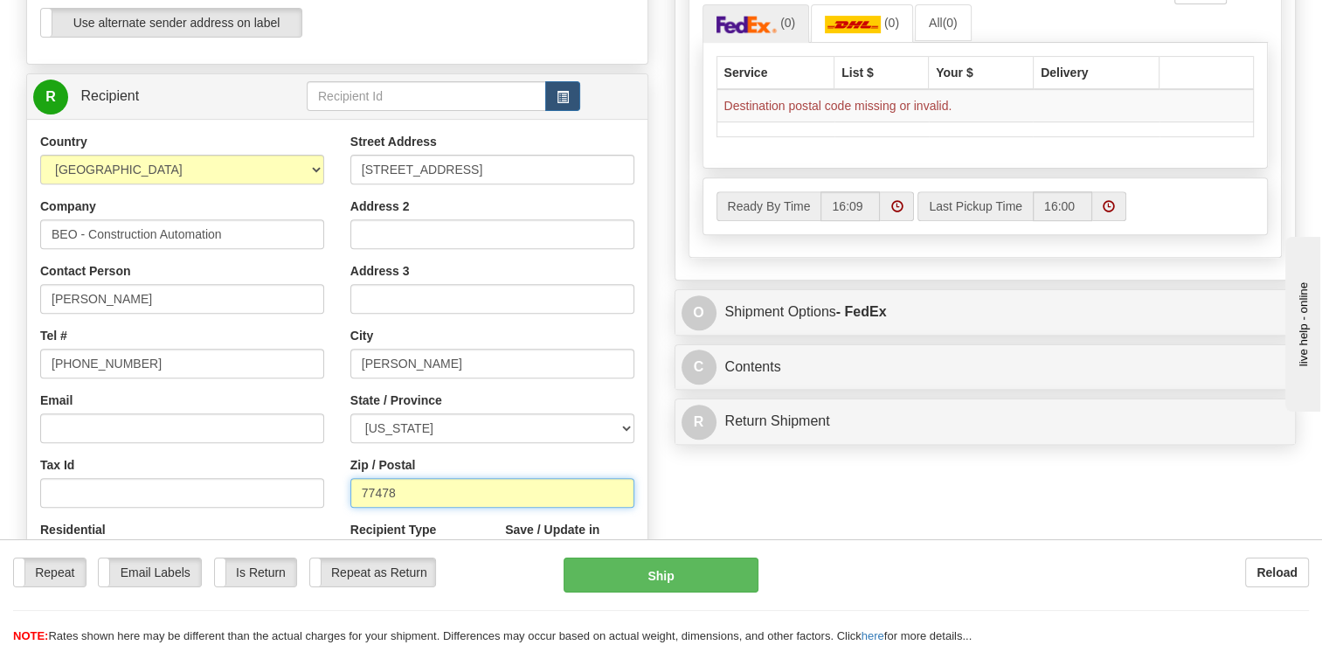
scroll to position [699, 0]
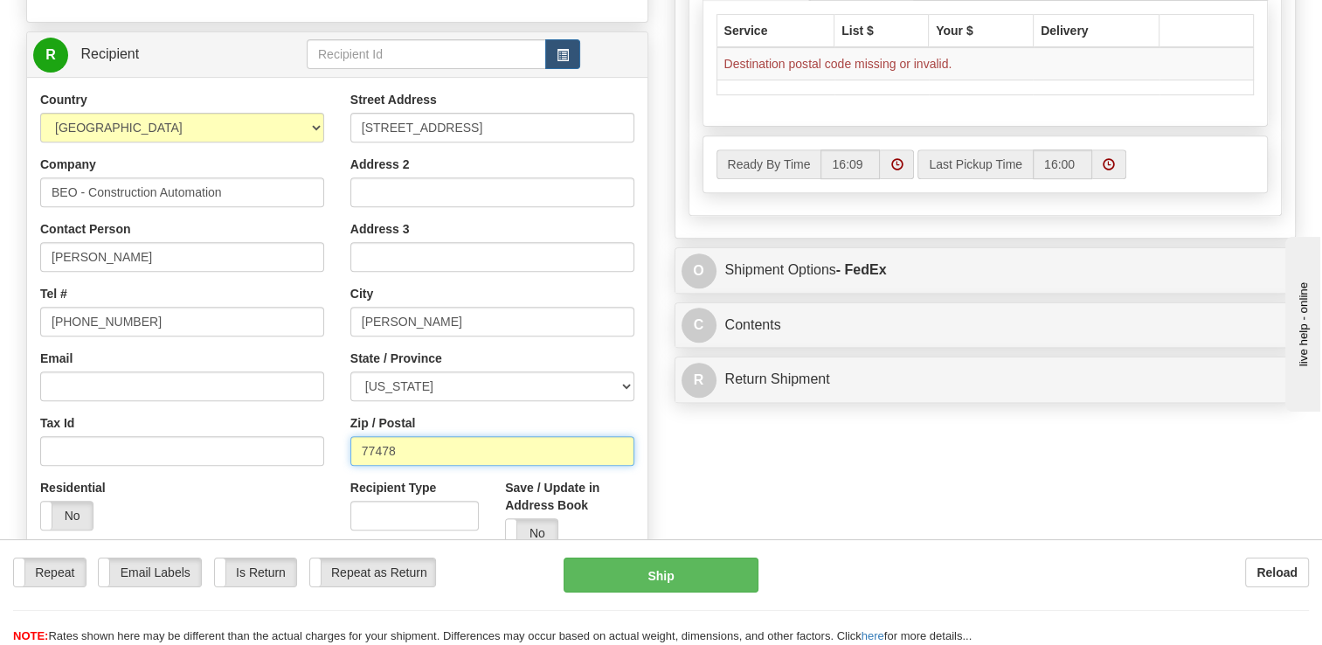
type input "77478"
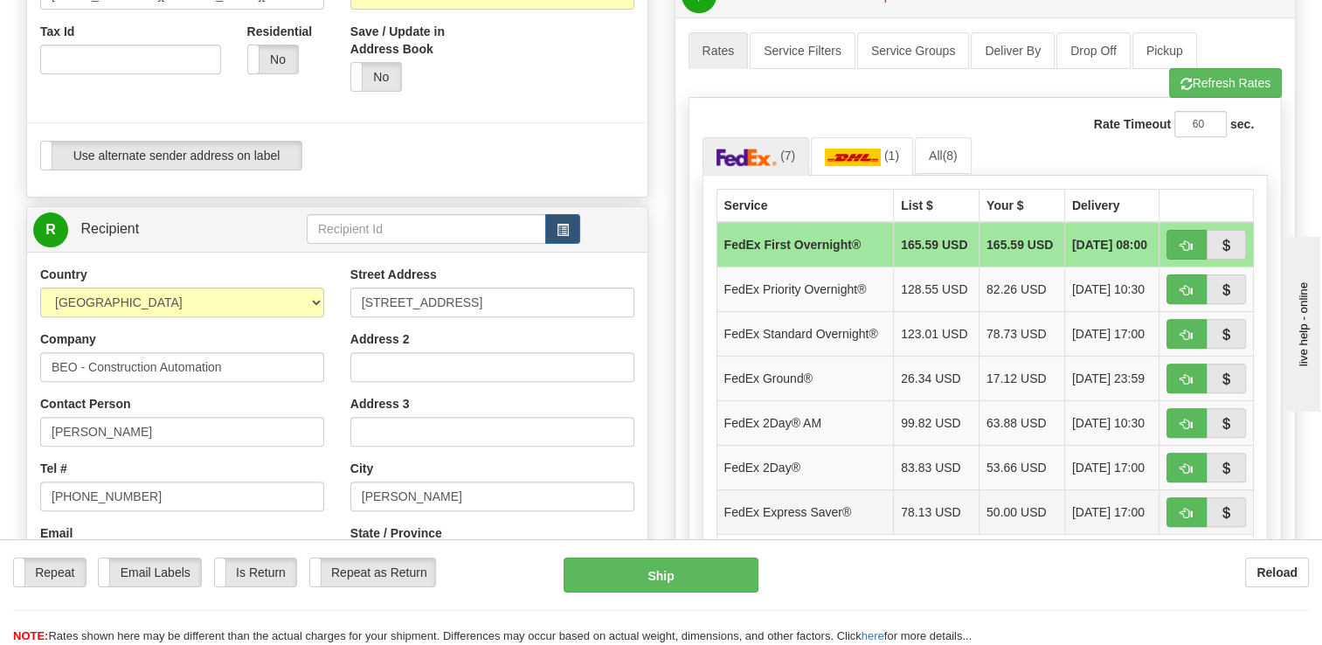
scroll to position [612, 0]
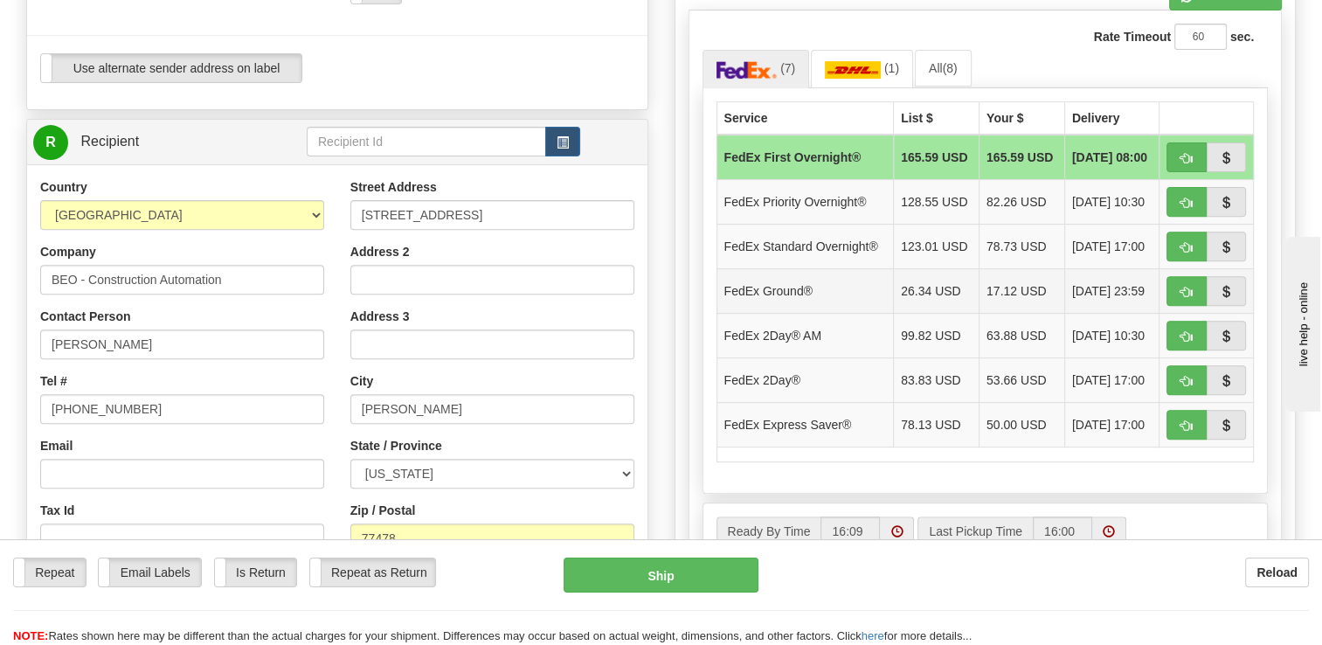
click at [840, 282] on td "FedEx Ground®" at bounding box center [805, 290] width 177 height 45
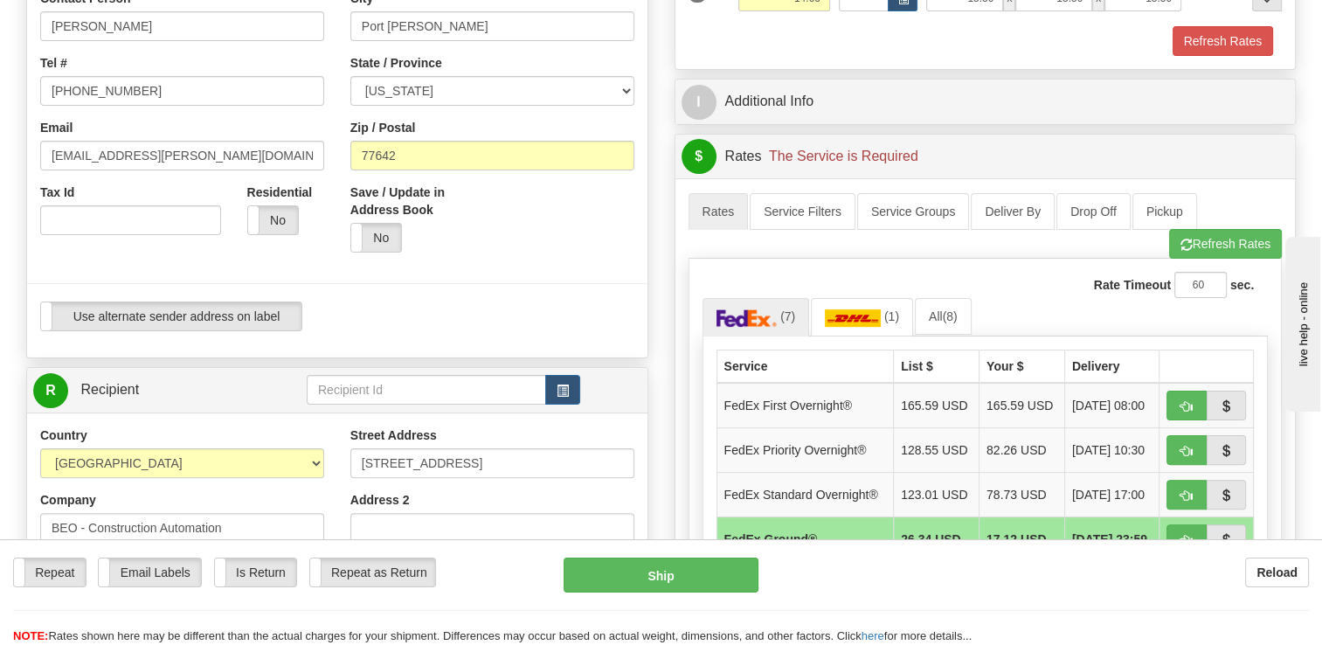
scroll to position [350, 0]
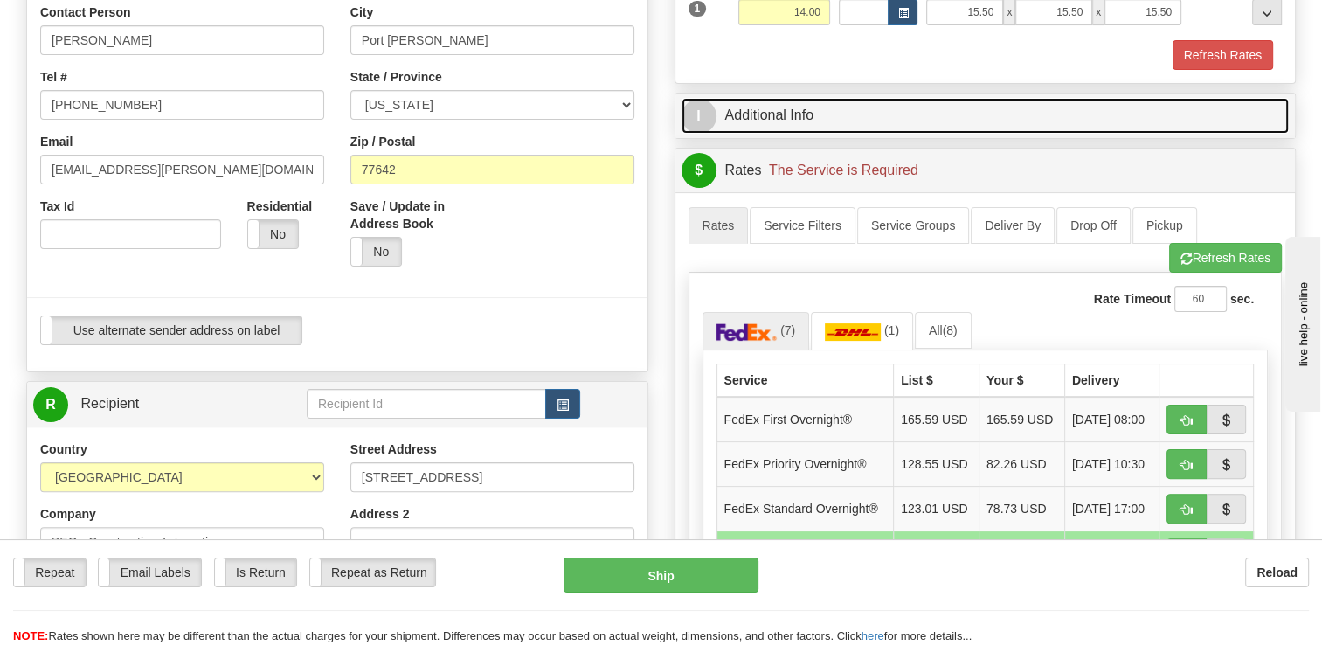
click at [752, 121] on link "I Additional Info" at bounding box center [986, 116] width 608 height 36
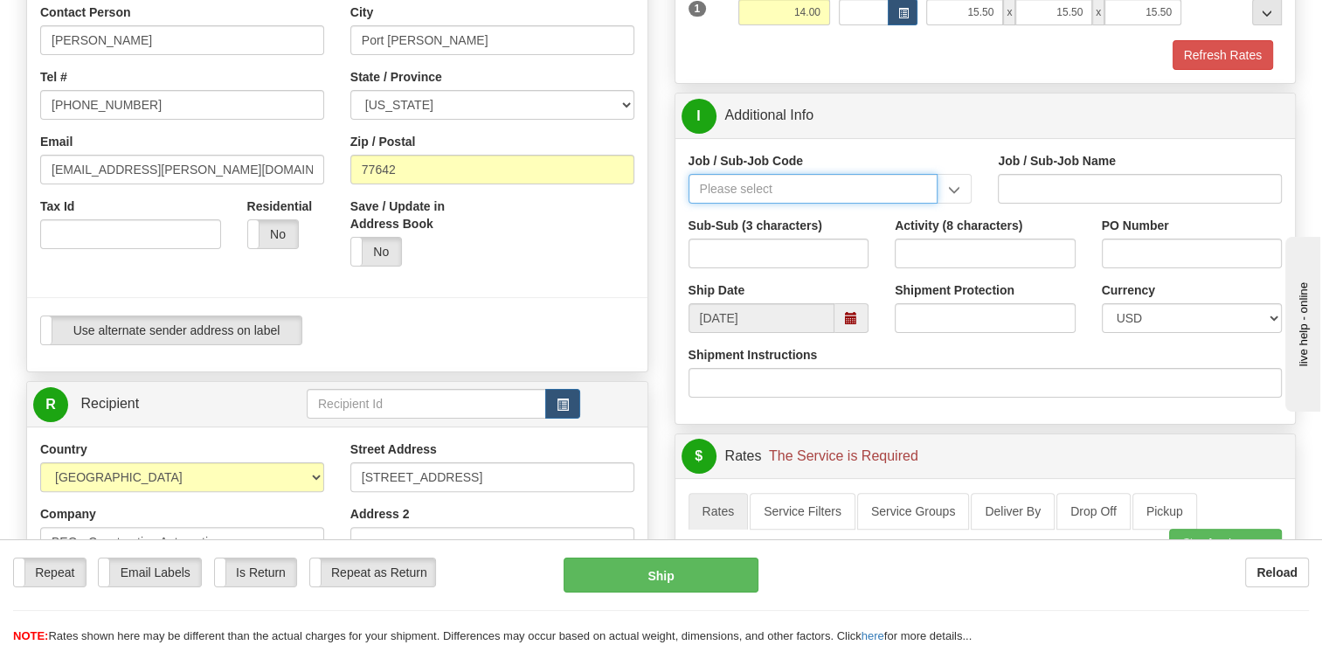
click at [762, 182] on input "Job / Sub-Job Code" at bounding box center [814, 189] width 250 height 30
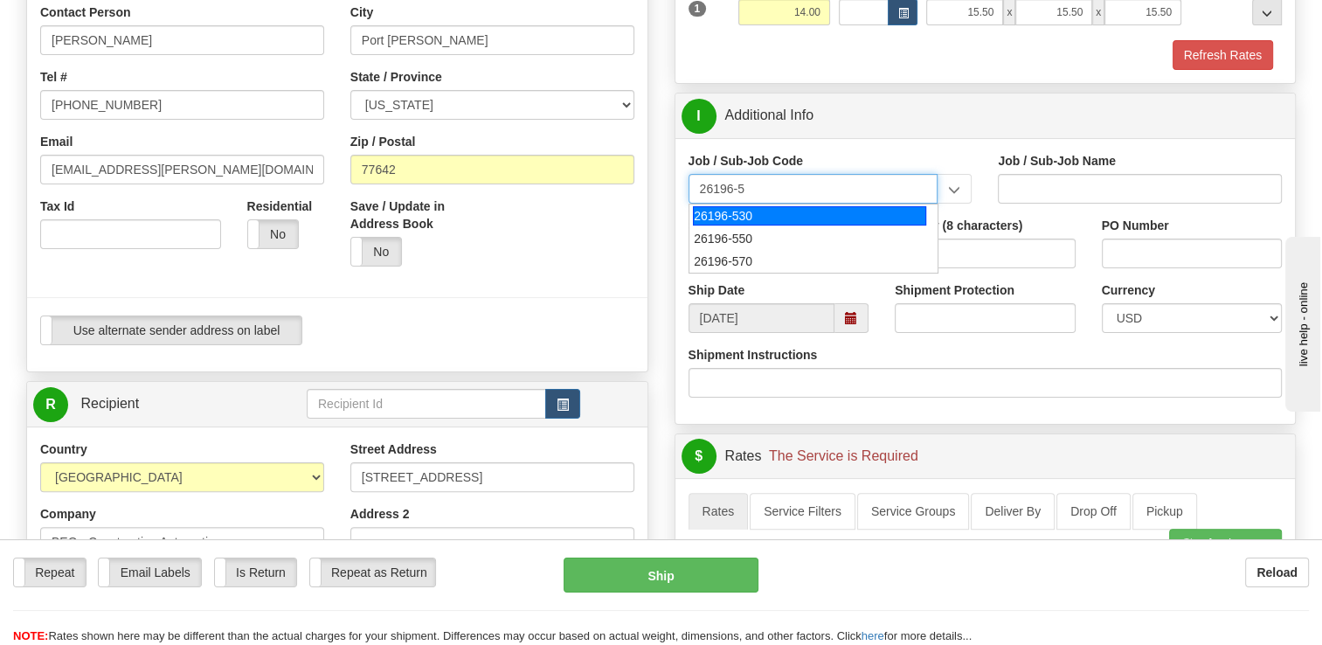
click at [812, 222] on div "26196-530" at bounding box center [809, 215] width 233 height 19
type input "26196-530"
type input "PORT [PERSON_NAME] LNG - ENERGY FIELD PROFESSIONALS"
type input "26196-530"
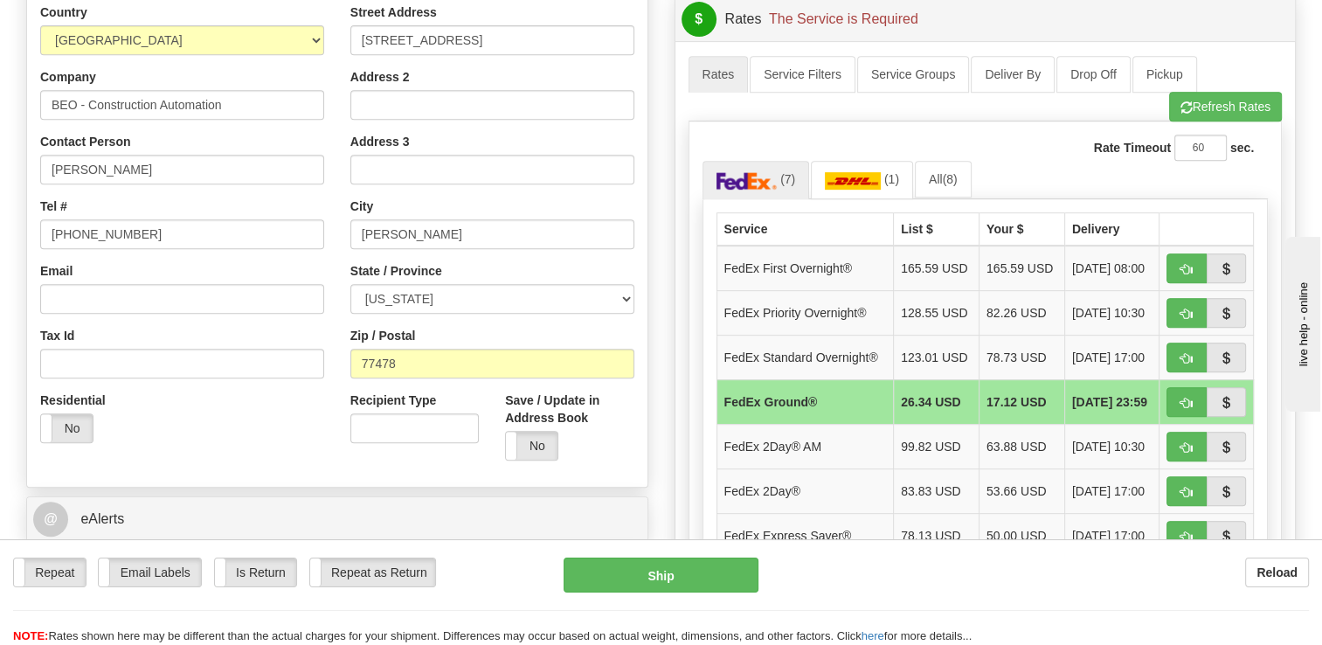
scroll to position [612, 0]
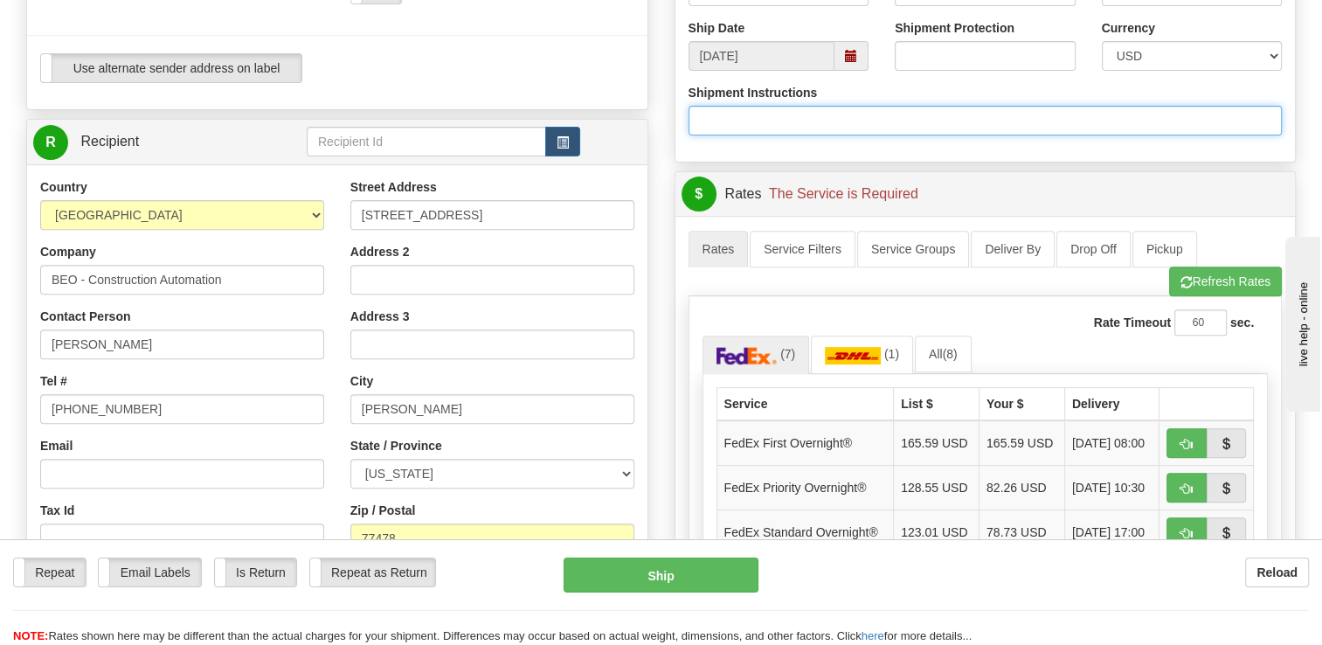
click at [892, 109] on input "Shipment Instructions" at bounding box center [986, 121] width 594 height 30
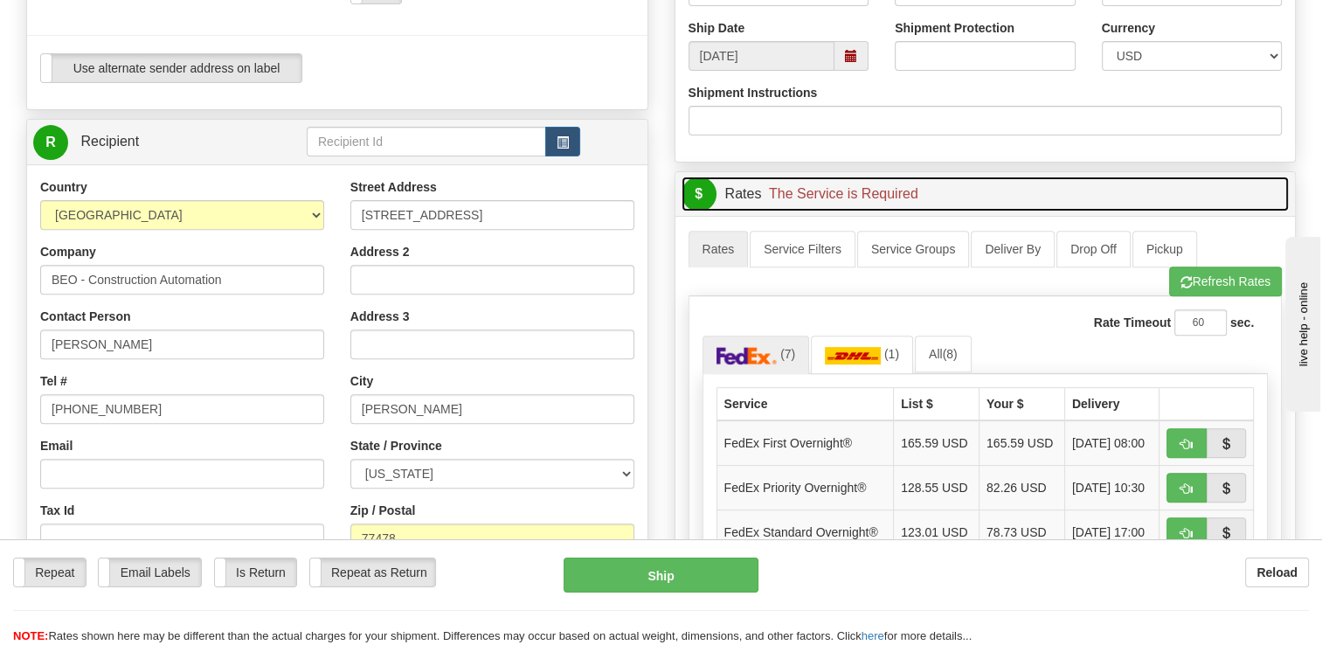
click at [858, 191] on span "The Service is Required" at bounding box center [843, 193] width 149 height 15
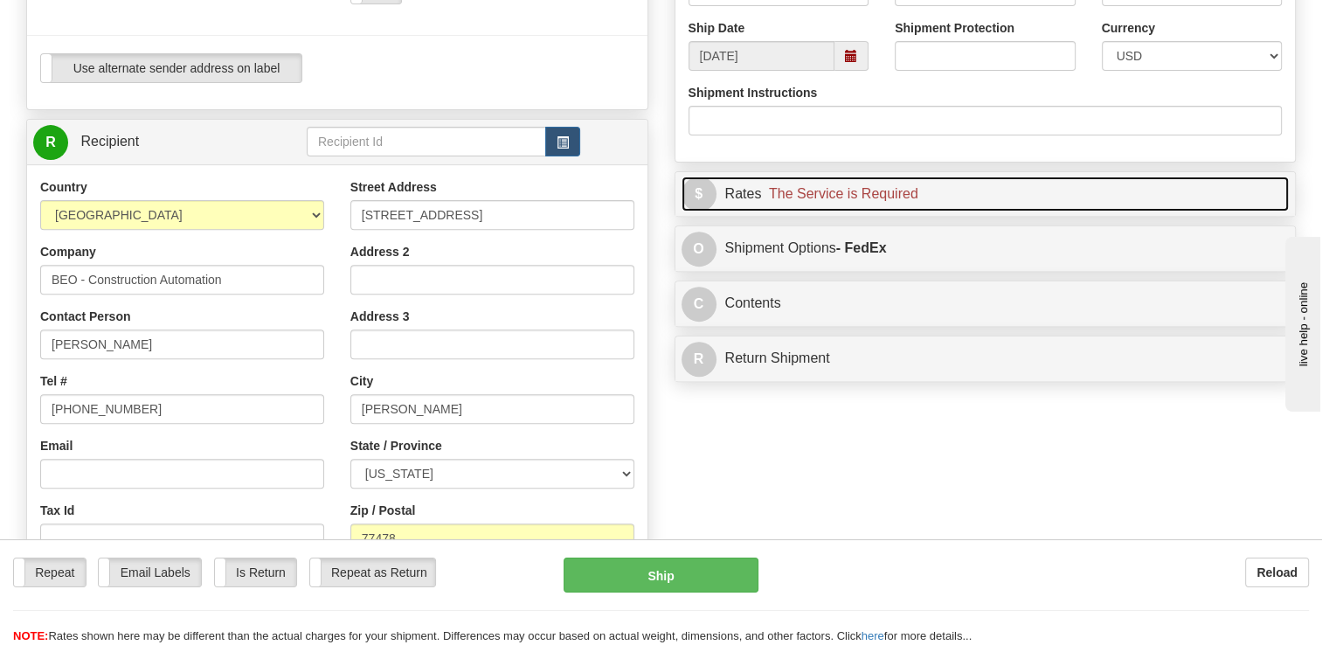
click at [858, 191] on span "The Service is Required" at bounding box center [843, 193] width 149 height 15
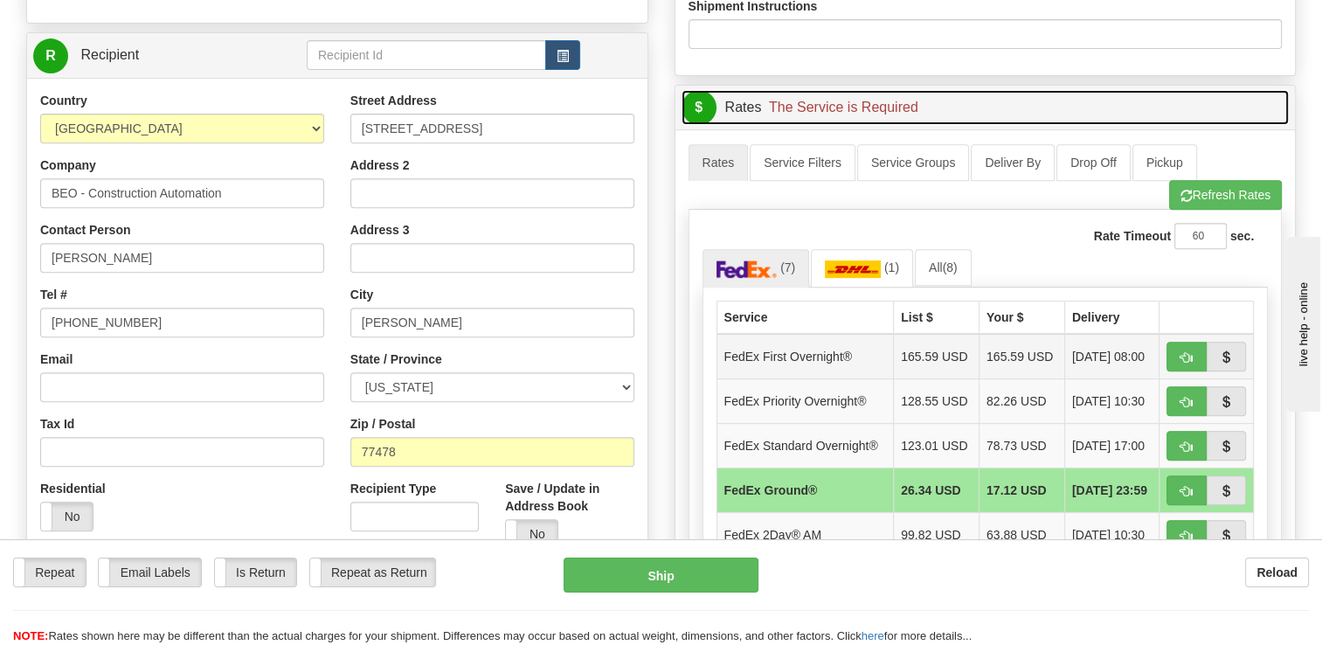
scroll to position [699, 0]
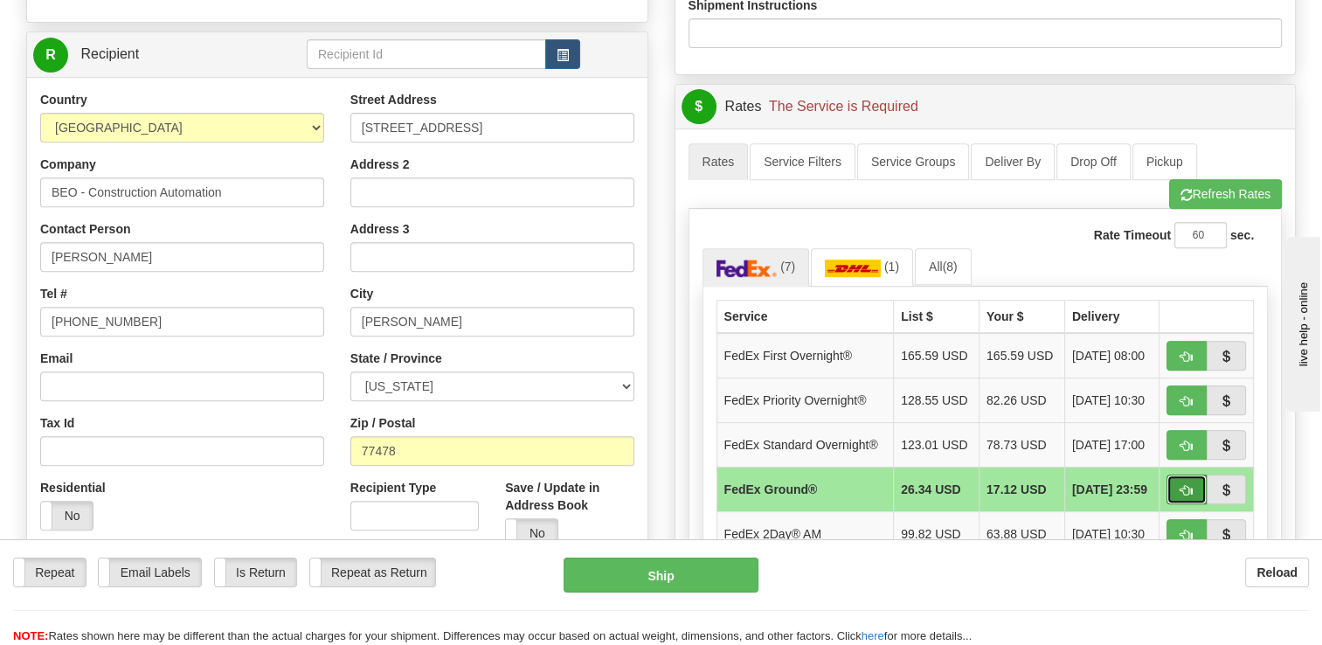
click at [1183, 486] on span "button" at bounding box center [1187, 490] width 12 height 11
type input "92"
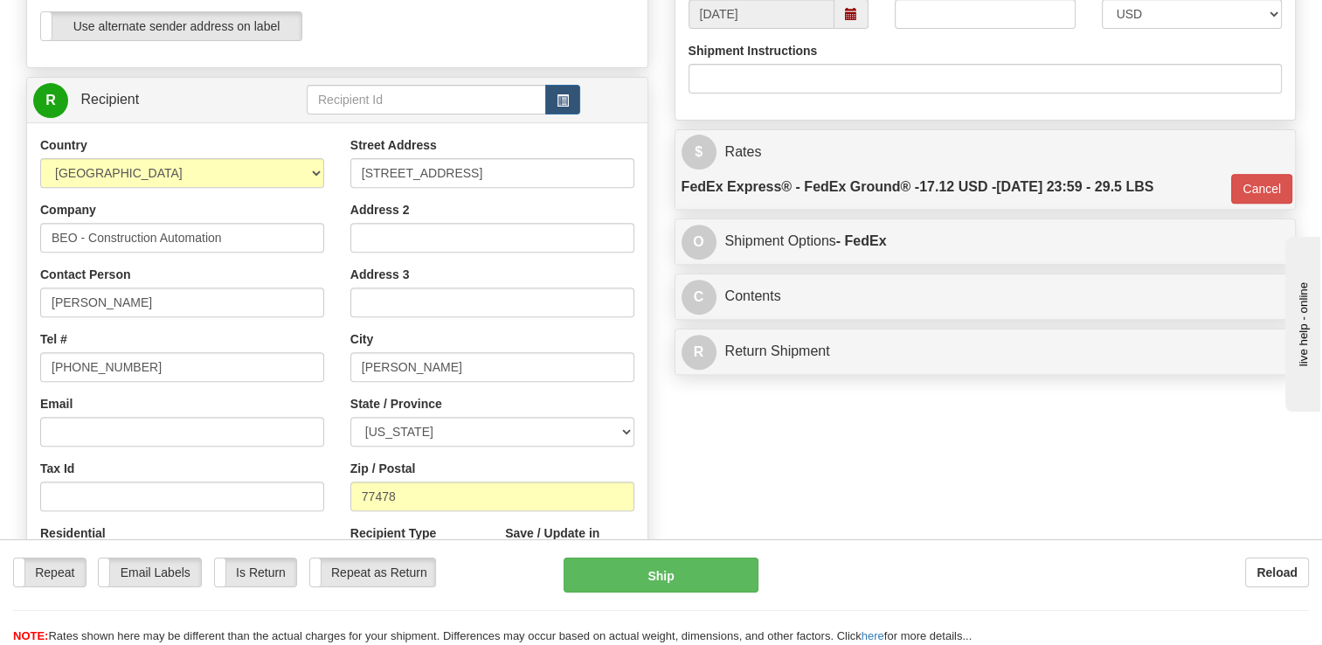
scroll to position [612, 0]
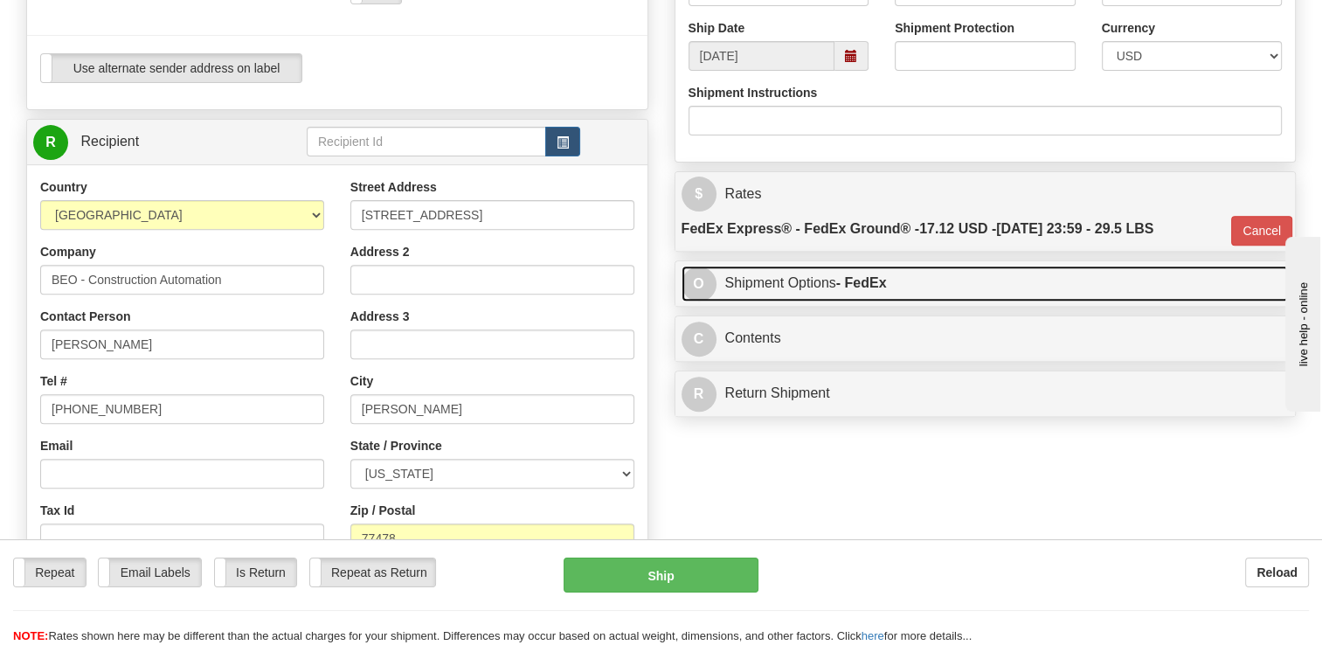
click at [887, 285] on strong "- FedEx" at bounding box center [861, 282] width 51 height 15
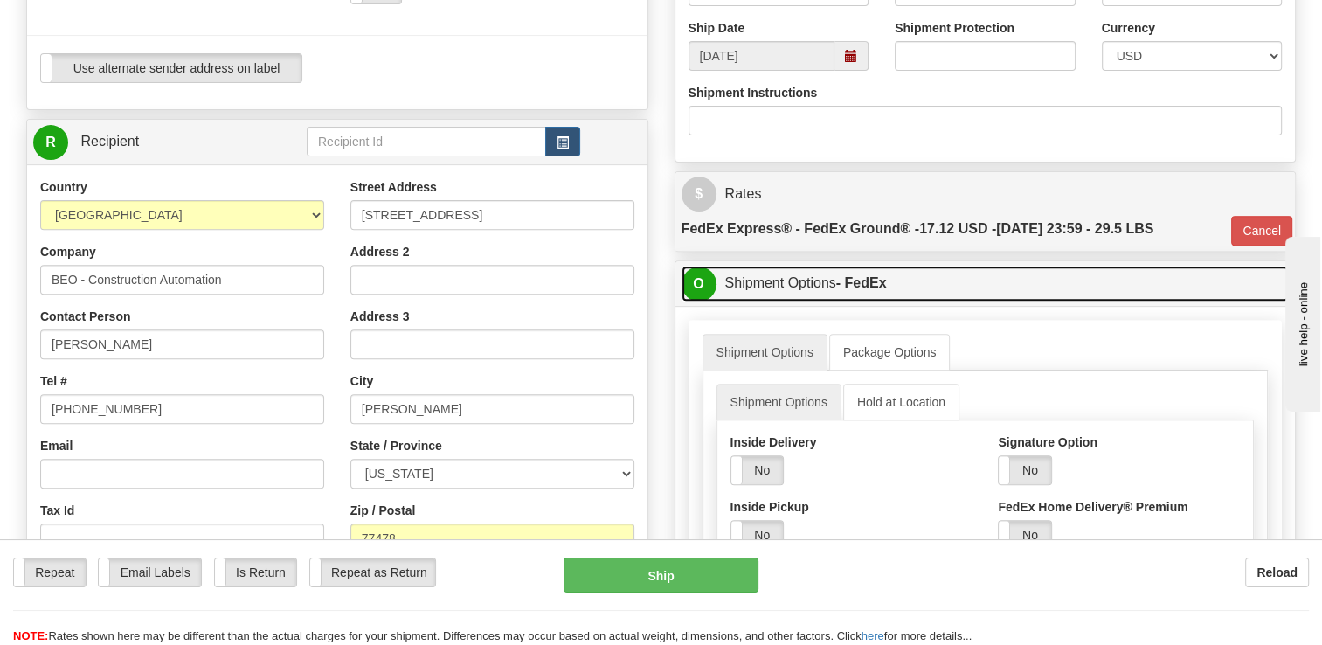
click at [887, 285] on strong "- FedEx" at bounding box center [861, 282] width 51 height 15
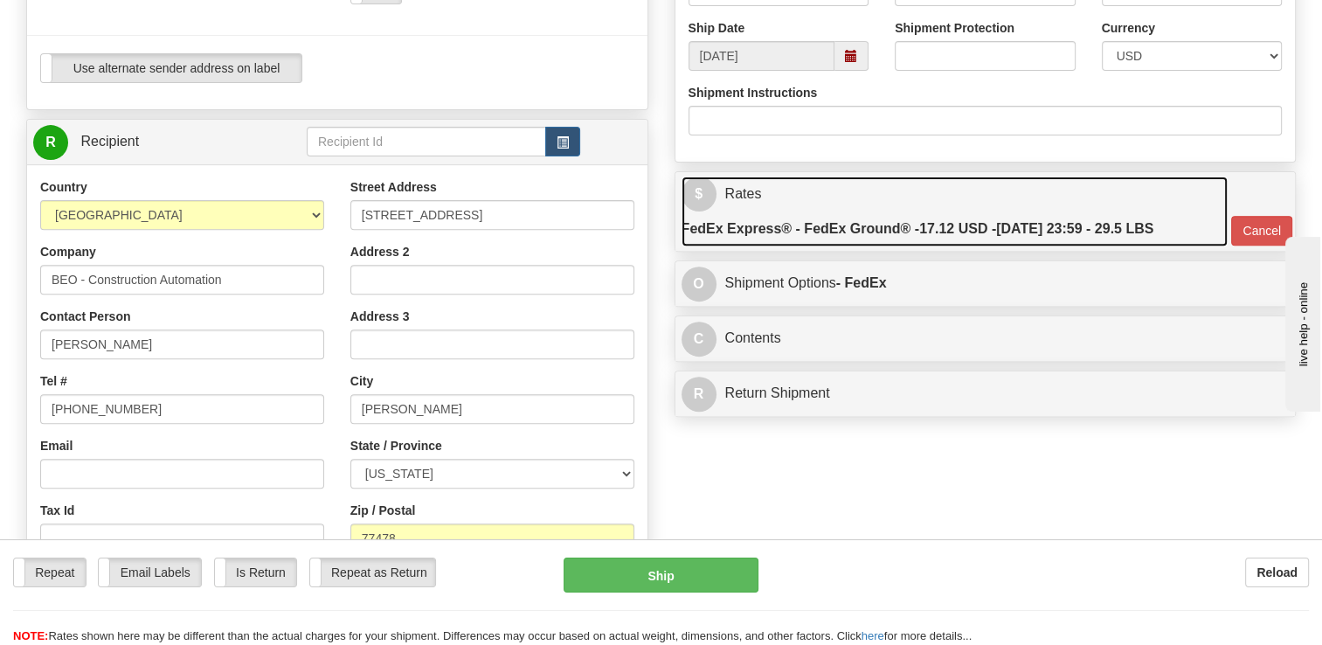
click at [865, 219] on label "FedEx Express® - FedEx Ground® - 17.12 USD - [DATE] 23:59 - 29.5 LBS" at bounding box center [918, 229] width 473 height 35
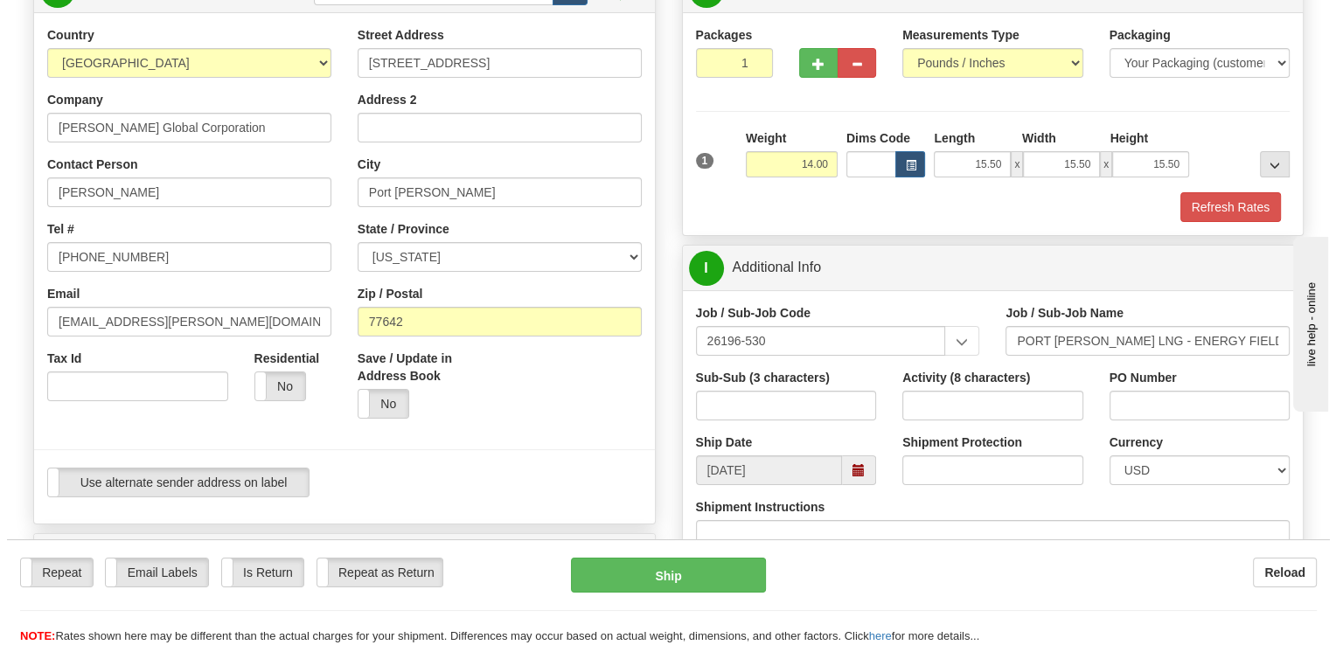
scroll to position [175, 0]
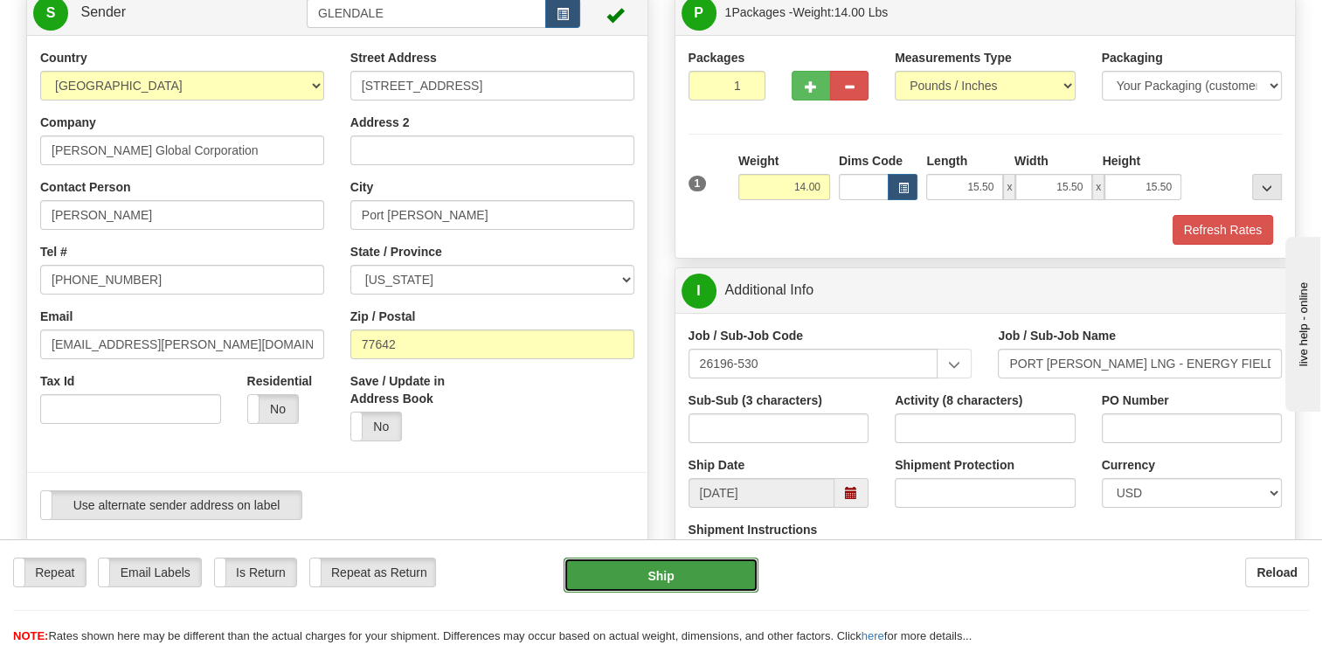
click at [670, 568] on button "Ship" at bounding box center [661, 575] width 194 height 35
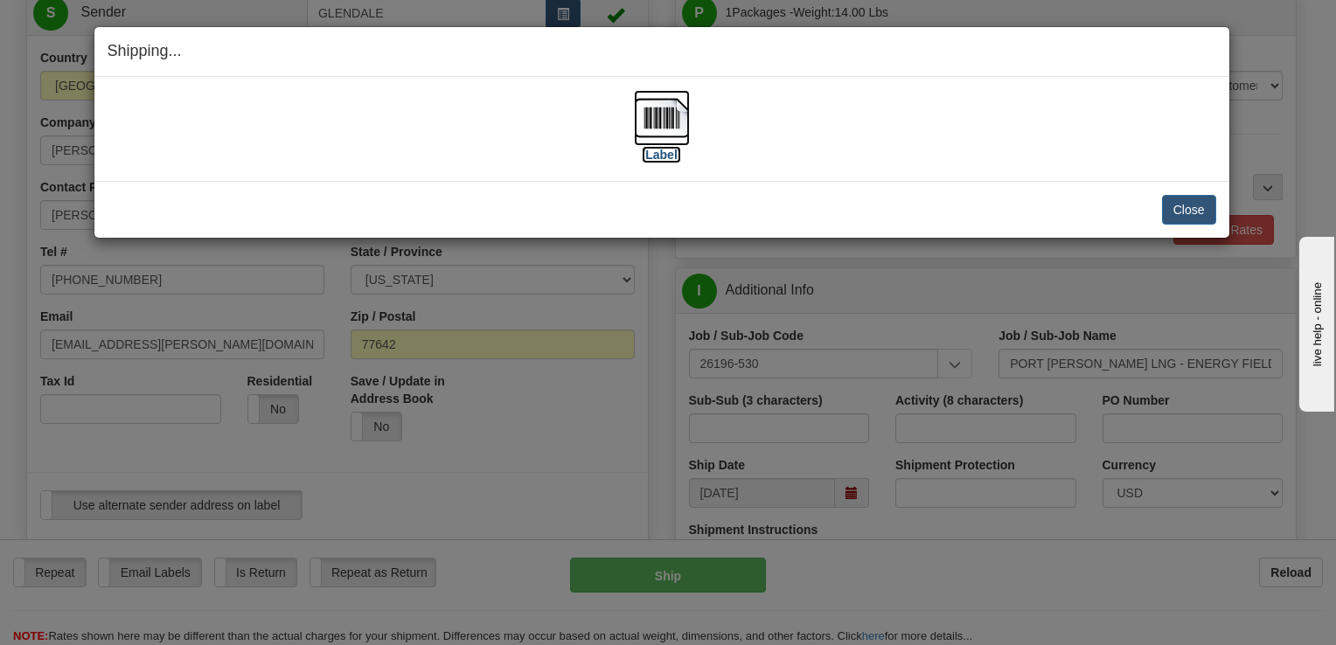
click at [655, 152] on label "[Label]" at bounding box center [662, 154] width 40 height 17
